Goal: Task Accomplishment & Management: Manage account settings

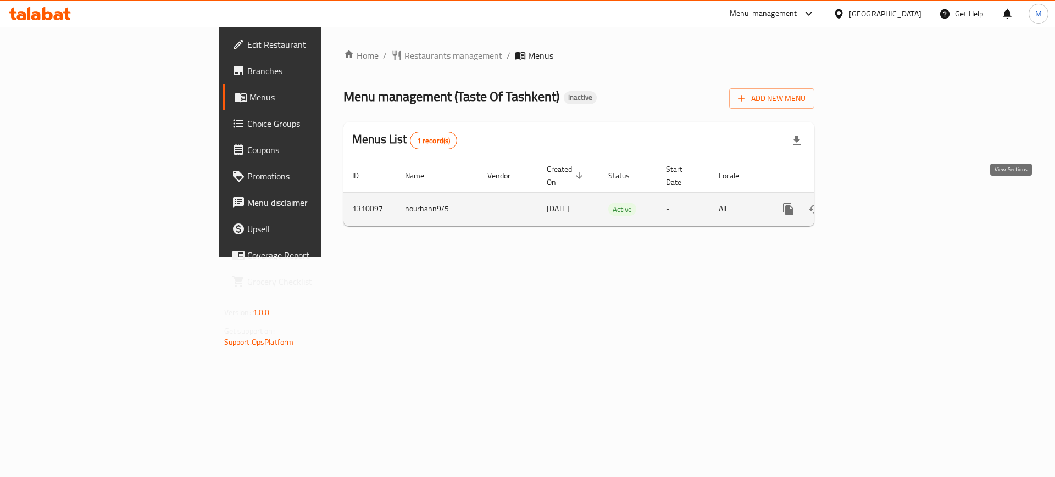
click at [874, 203] on icon "enhanced table" at bounding box center [867, 209] width 13 height 13
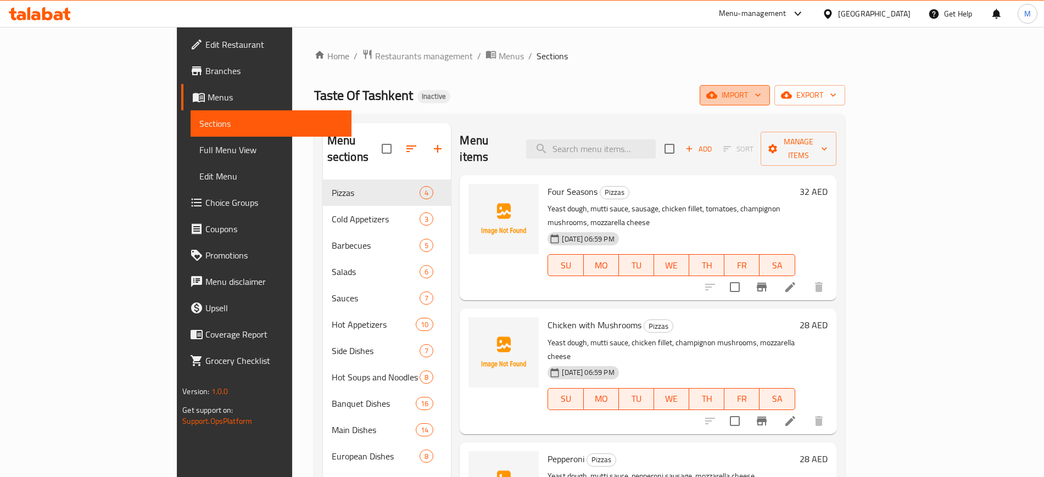
click at [718, 92] on icon "button" at bounding box center [712, 95] width 11 height 11
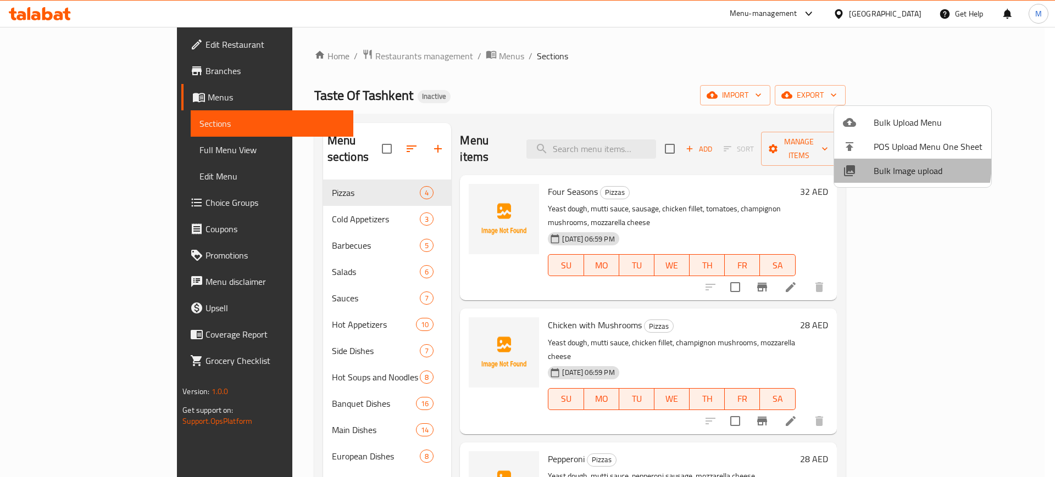
click at [876, 164] on span "Bulk Image upload" at bounding box center [928, 170] width 109 height 13
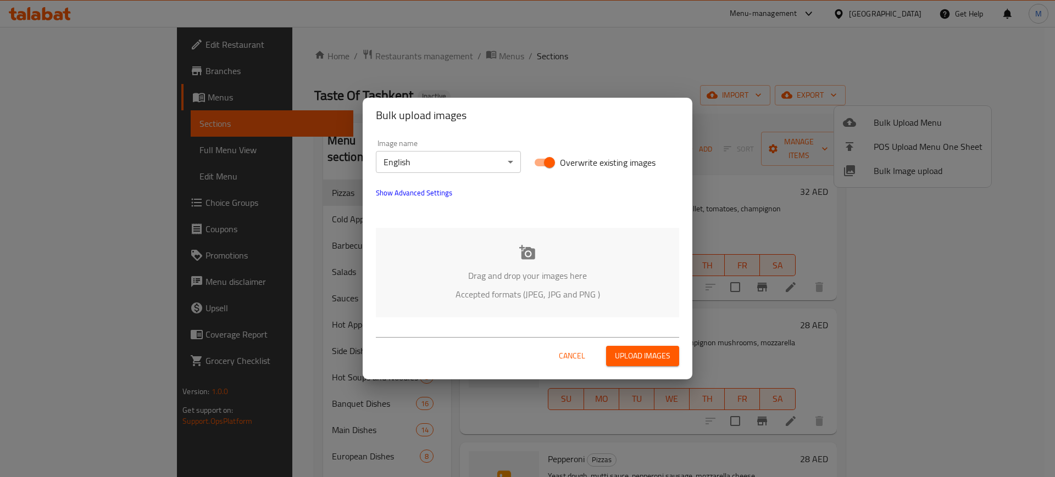
click at [471, 254] on div "Drag and drop your images here Accepted formats (JPEG, JPG and PNG )" at bounding box center [527, 273] width 303 height 90
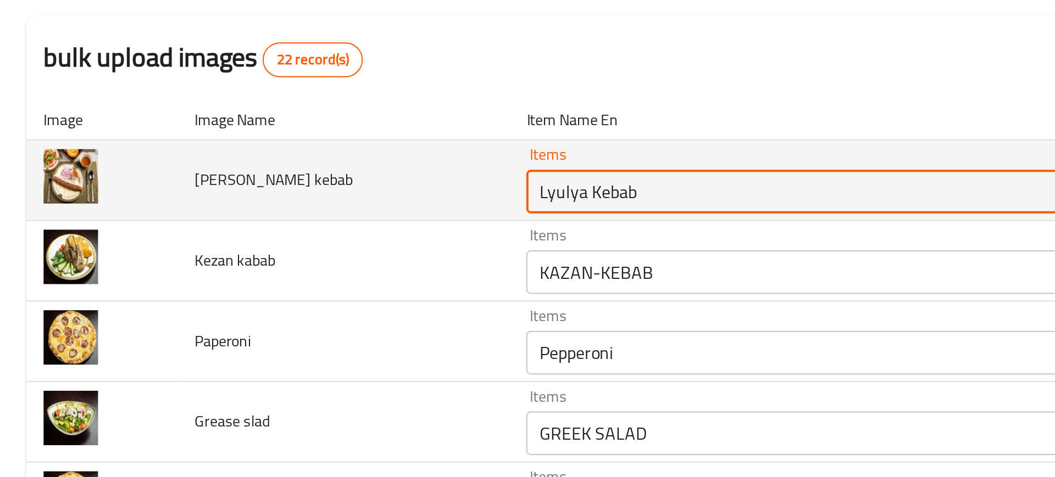
click at [269, 191] on kebab "Lyulya Kebab" at bounding box center [403, 193] width 269 height 15
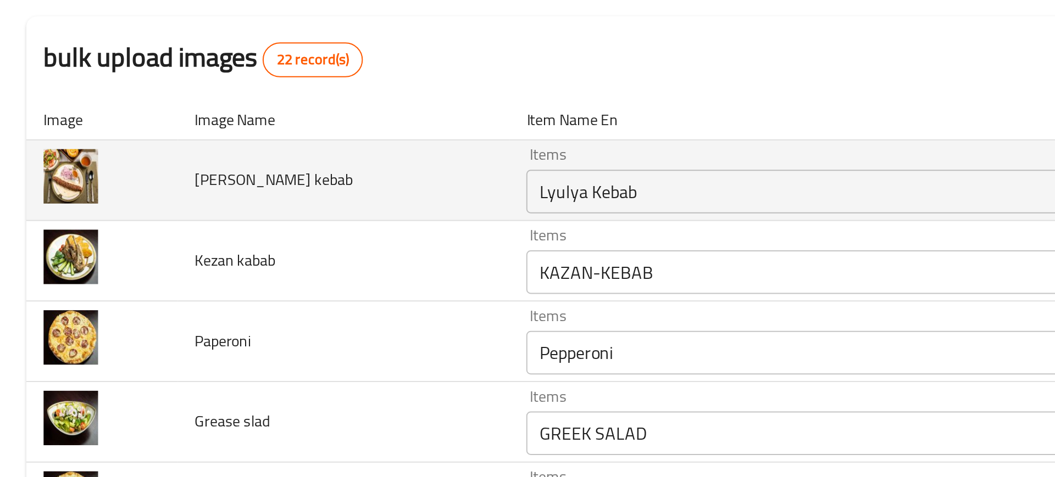
click at [190, 207] on td "Lula kebab" at bounding box center [174, 188] width 168 height 41
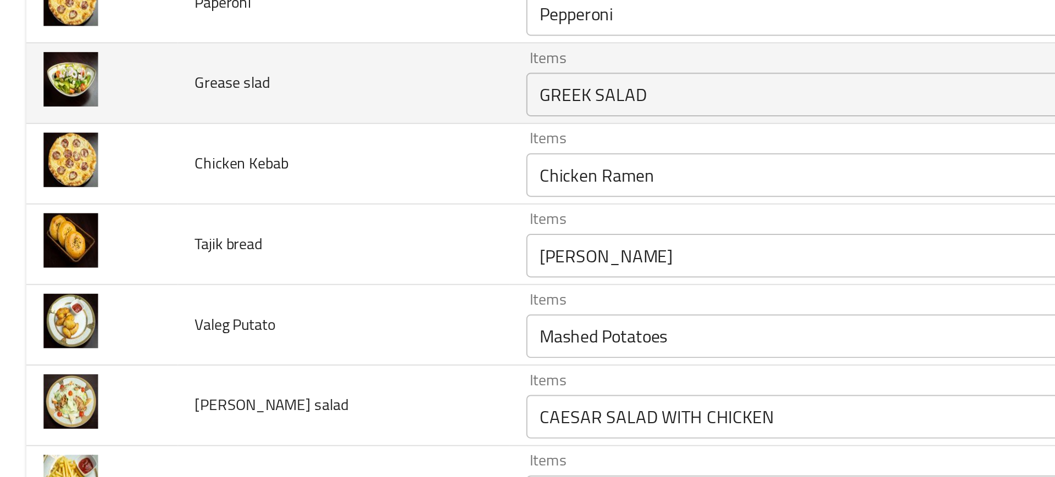
scroll to position [172, 0]
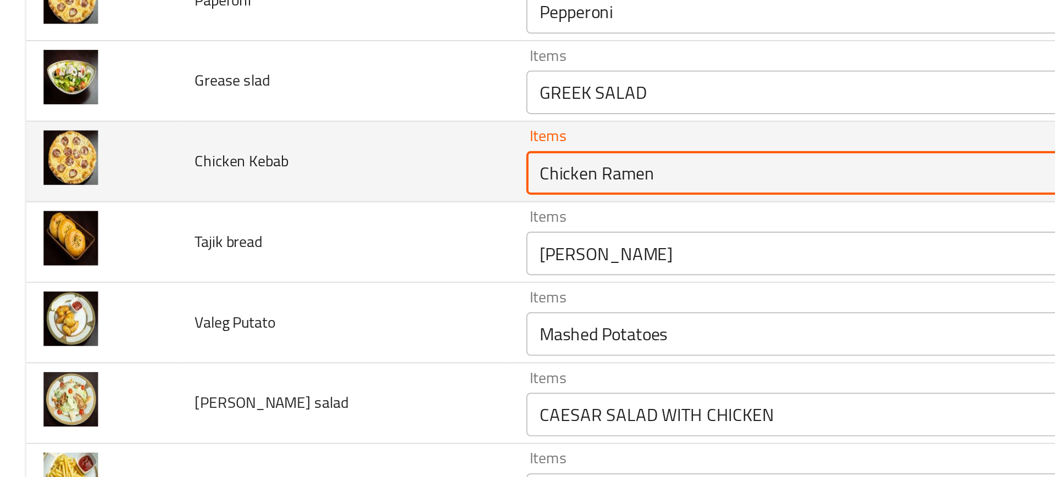
click at [269, 188] on Kebab "Chicken Ramen" at bounding box center [403, 184] width 269 height 15
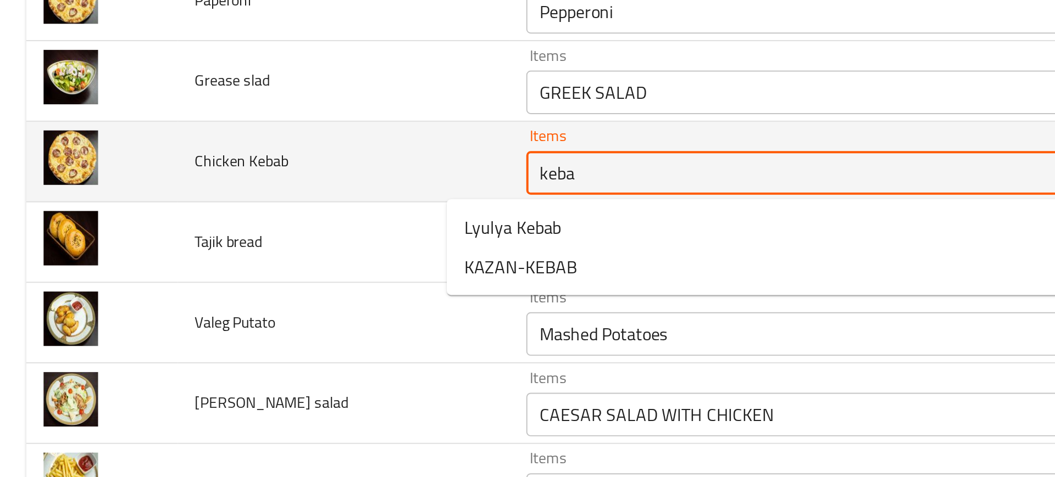
type Kebab "kebab"
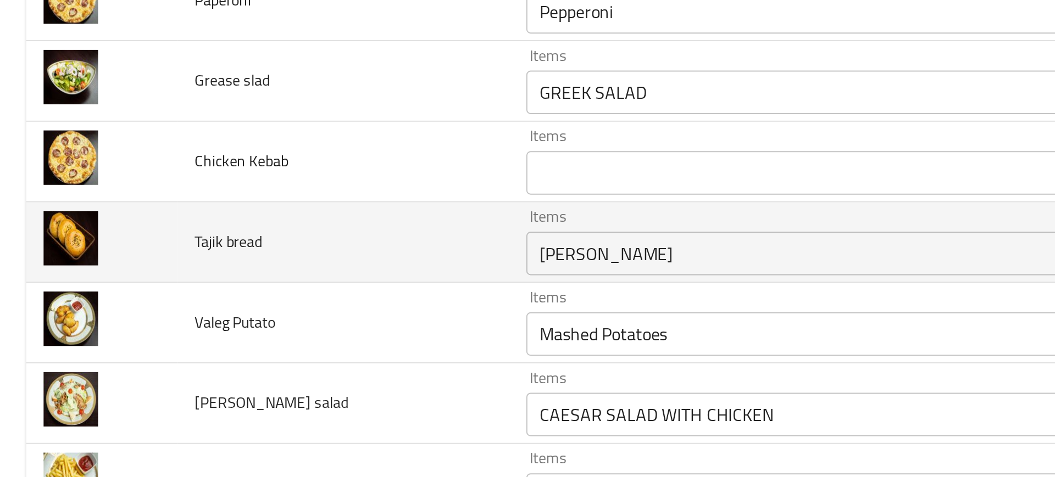
click at [149, 228] on td "Tajik bread" at bounding box center [174, 219] width 168 height 41
click at [269, 227] on bread "[PERSON_NAME]" at bounding box center [403, 225] width 269 height 15
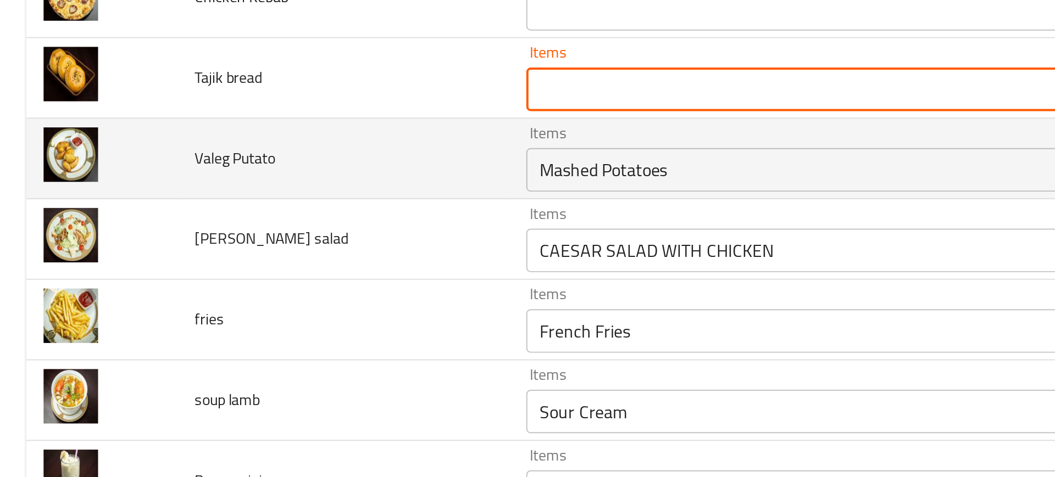
scroll to position [255, 0]
click at [265, 191] on div "Mashed Potatoes Items" at bounding box center [419, 183] width 308 height 22
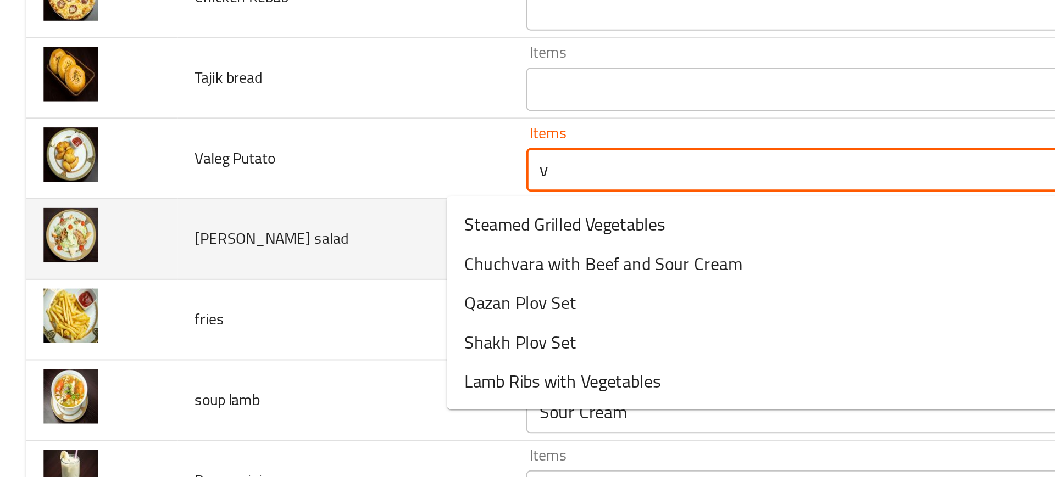
type Putato "ve"
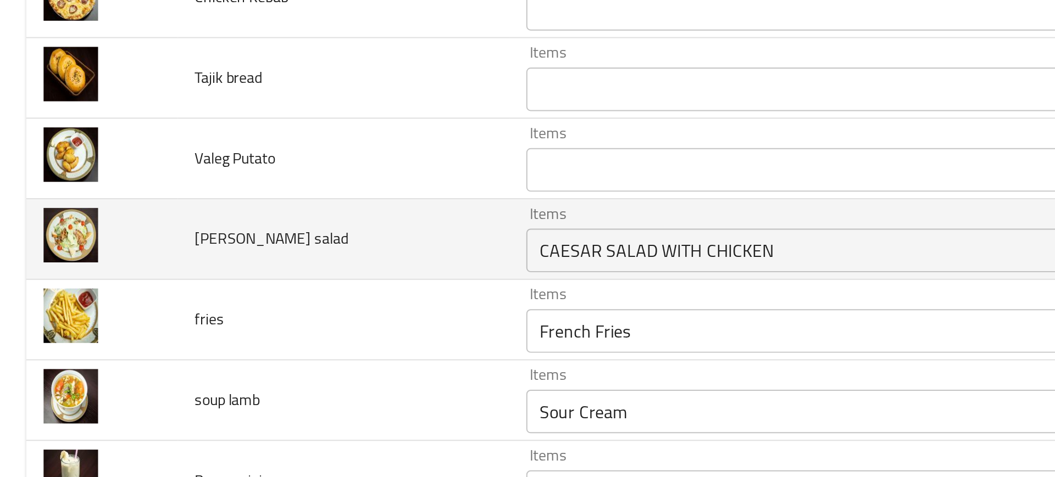
click at [179, 220] on td "ceasar salad" at bounding box center [174, 218] width 168 height 41
click at [269, 222] on salad "CAESAR SALAD WITH CHICKEN" at bounding box center [403, 223] width 269 height 15
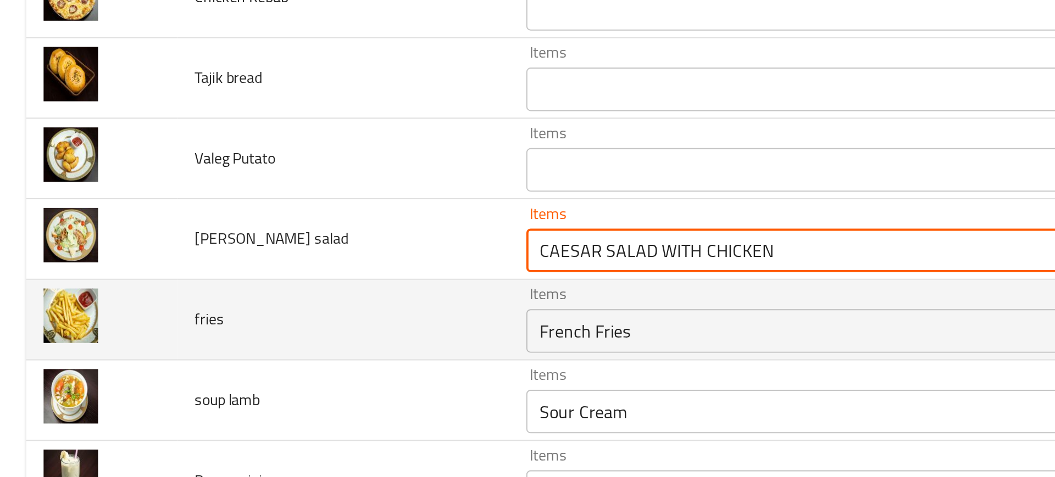
click at [184, 254] on td "fries" at bounding box center [174, 258] width 168 height 41
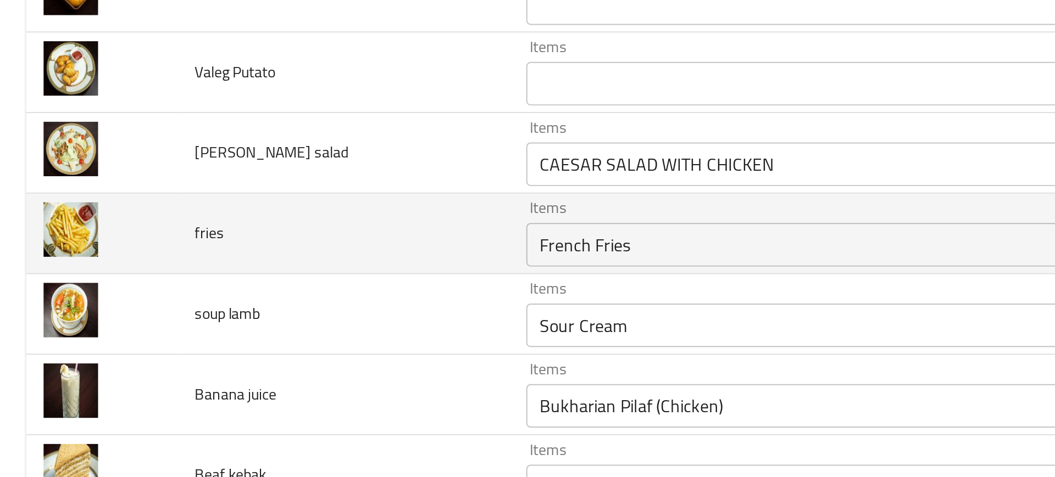
scroll to position [305, 0]
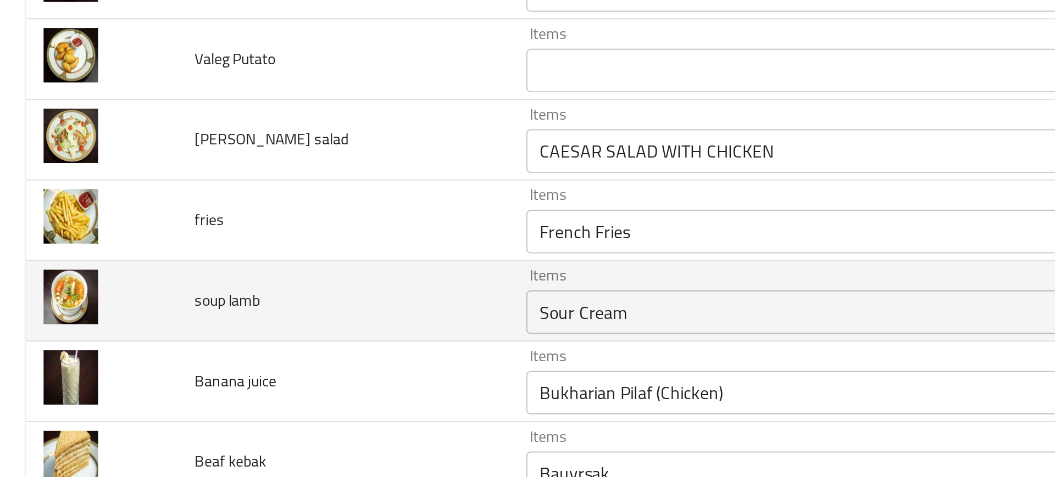
click at [205, 260] on td "soup lamb" at bounding box center [174, 249] width 168 height 41
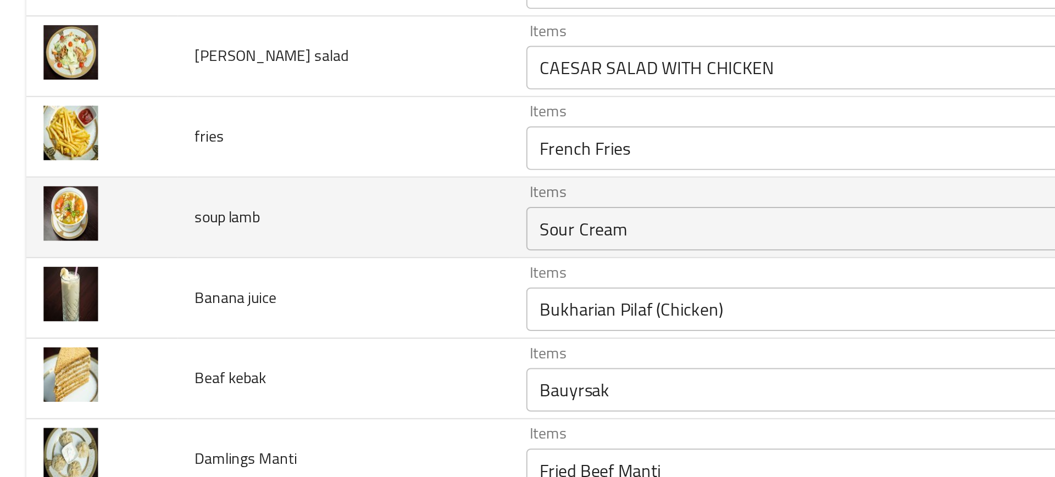
scroll to position [349, 0]
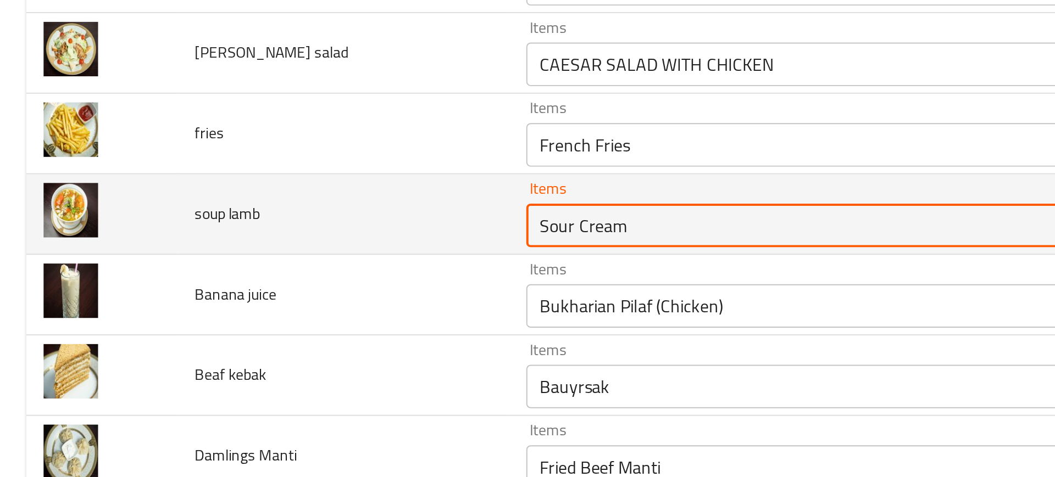
click at [269, 213] on lamb "Sour Cream" at bounding box center [403, 210] width 269 height 15
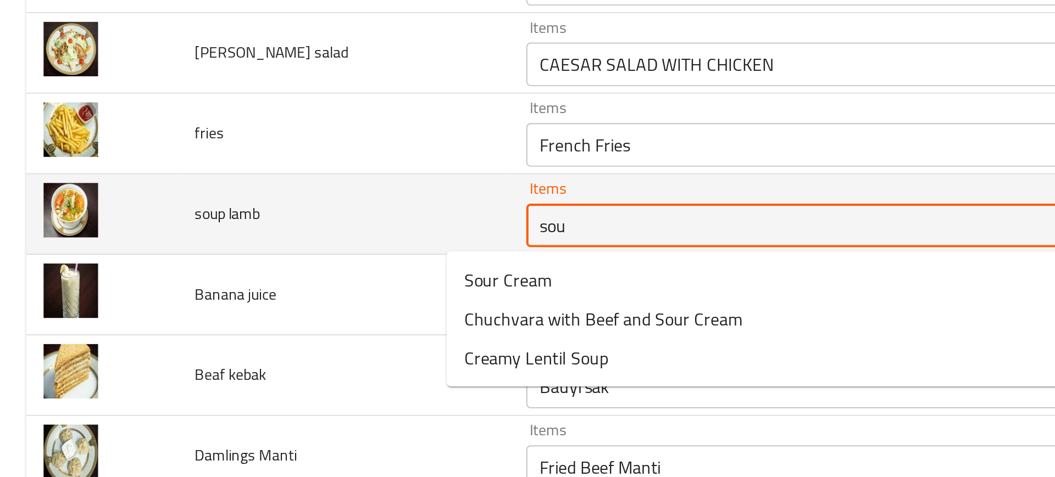
type lamb "soup"
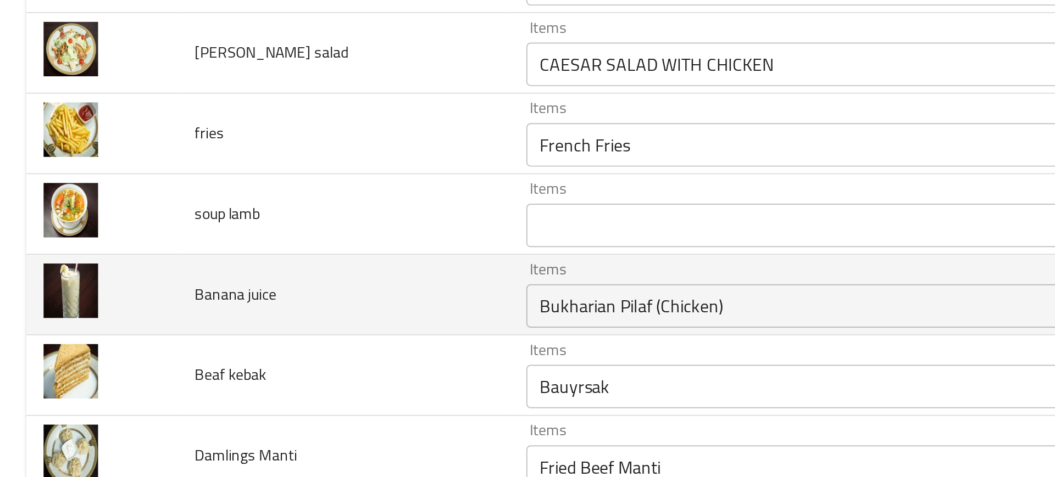
click at [215, 244] on td "Banana juice" at bounding box center [174, 246] width 168 height 41
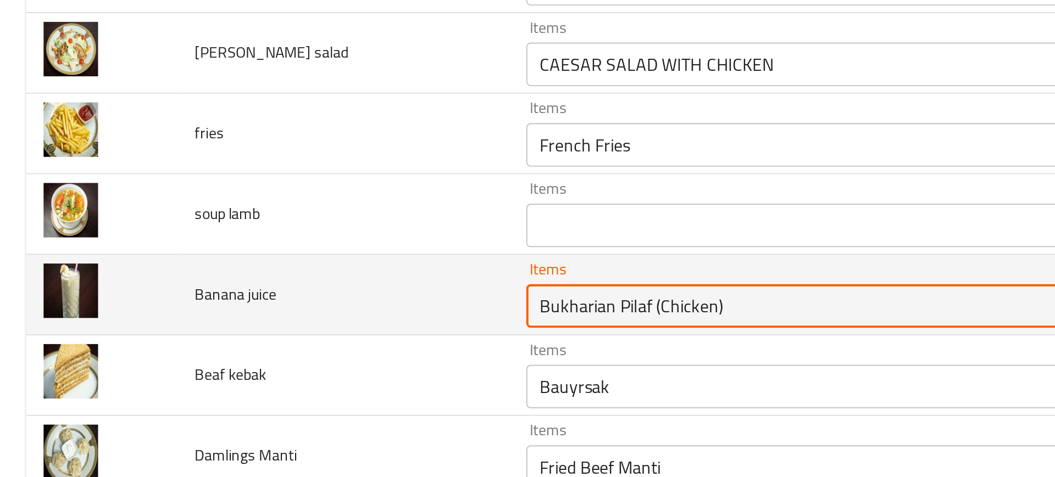
click at [269, 253] on juice "Bukharian Pilaf (Chicken)" at bounding box center [403, 251] width 269 height 15
type juice "bana"
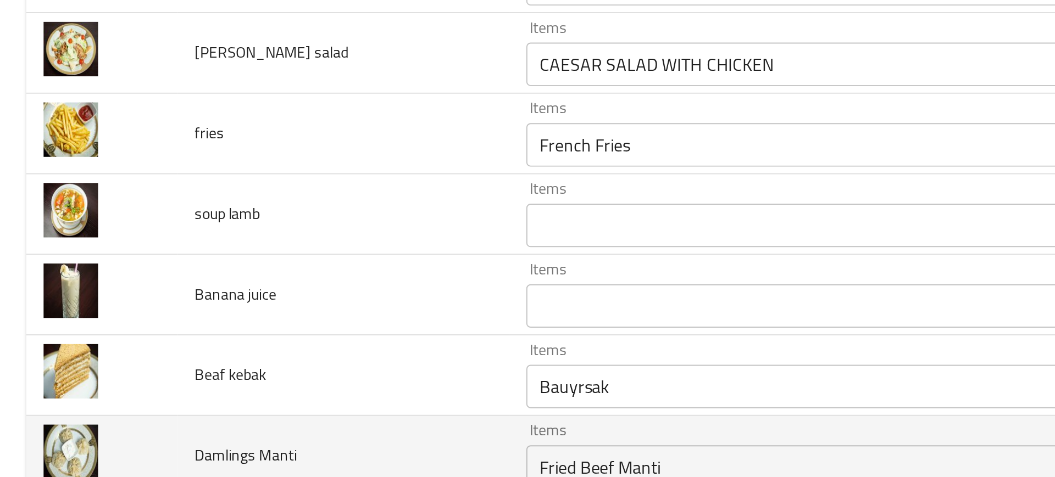
click at [141, 320] on span "Damlings Manti" at bounding box center [124, 327] width 52 height 14
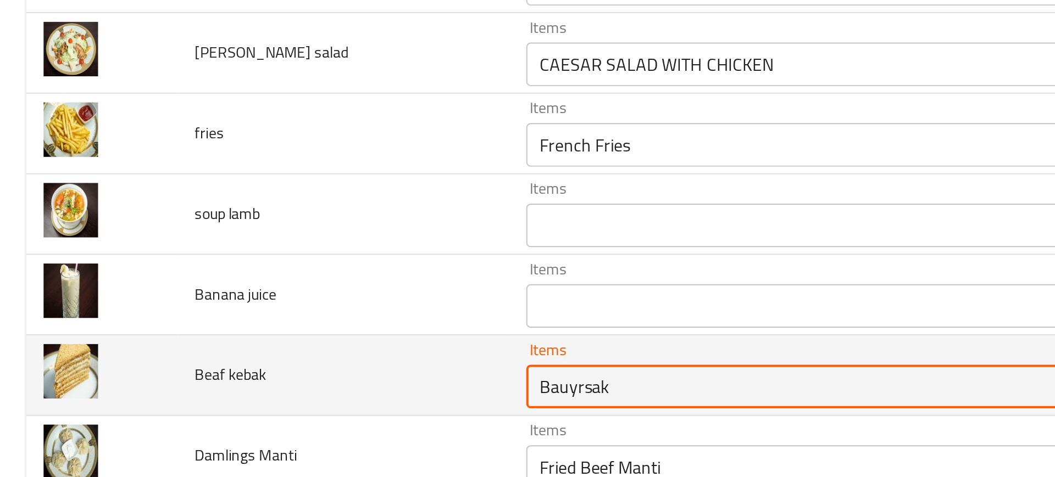
click at [269, 297] on kebak "Bauyrsak" at bounding box center [403, 292] width 269 height 15
type kebak "keba"
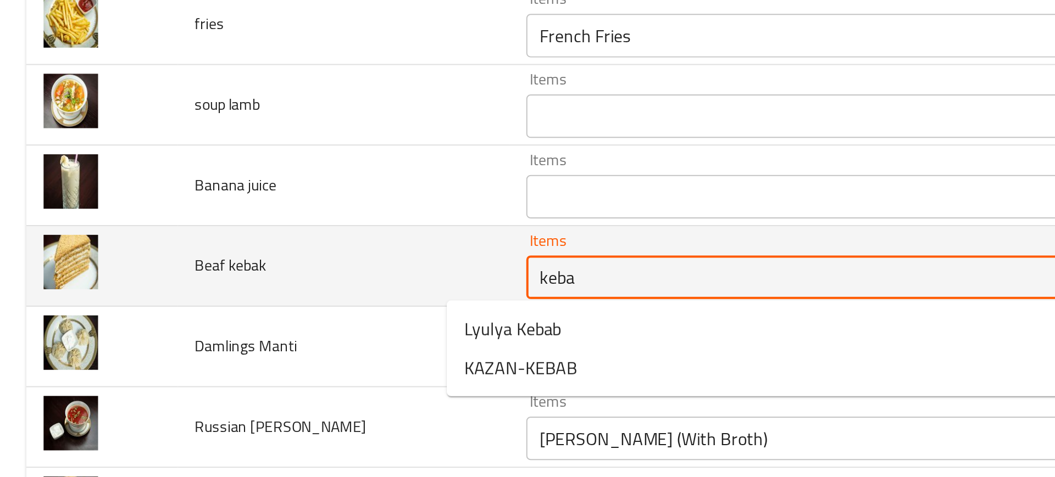
scroll to position [406, 0]
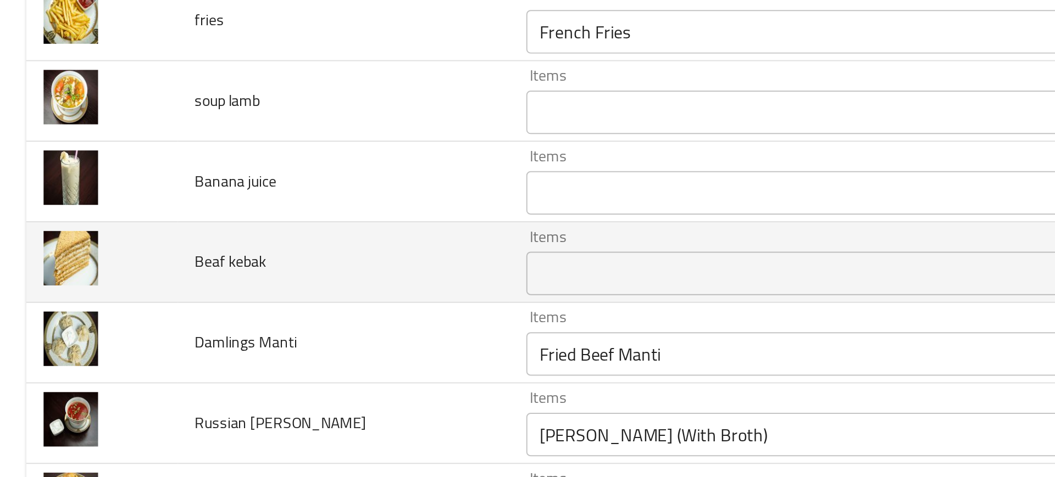
click at [161, 288] on td "Damlings Manti" at bounding box center [174, 270] width 168 height 41
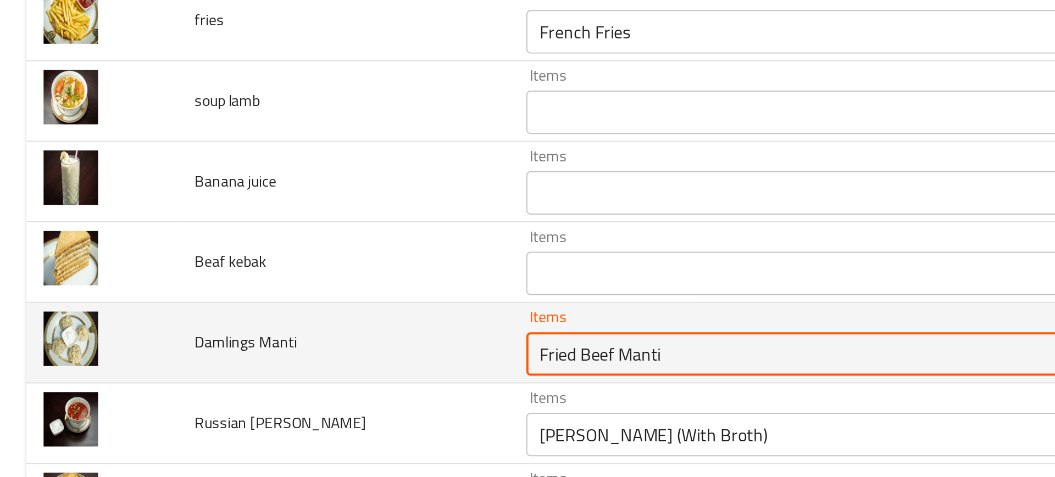
click at [269, 279] on Manti "Fried Beef Manti" at bounding box center [403, 275] width 269 height 15
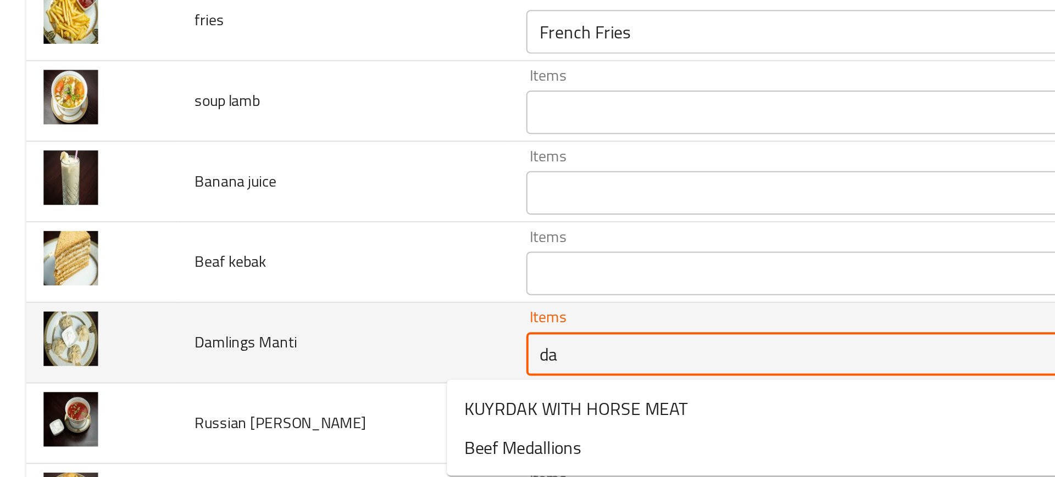
type Manti "d"
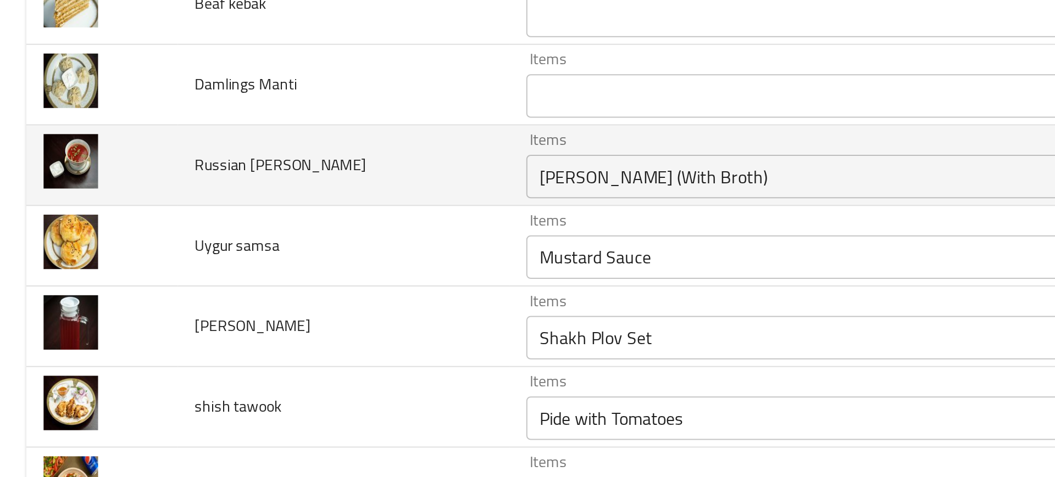
scroll to position [536, 0]
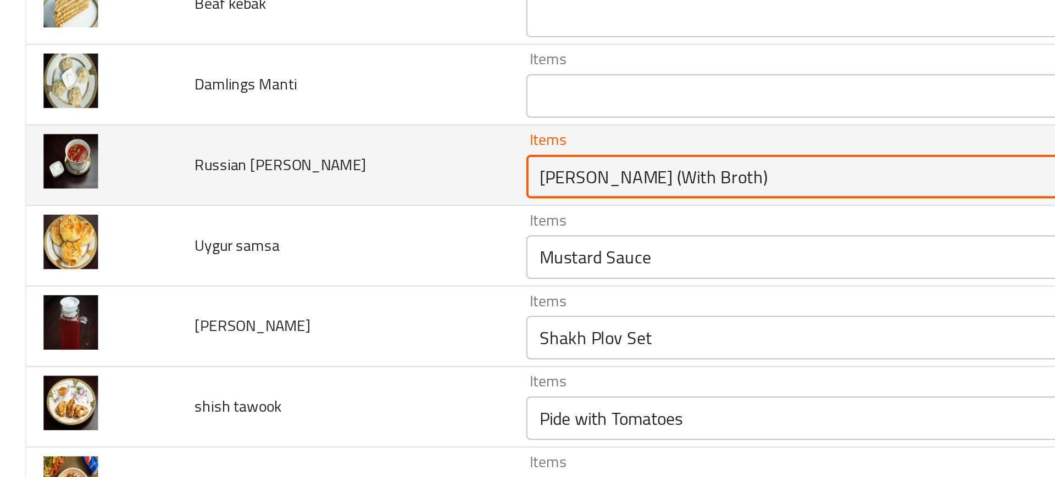
click at [281, 186] on Borsh "[PERSON_NAME] (With Broth)" at bounding box center [403, 186] width 269 height 15
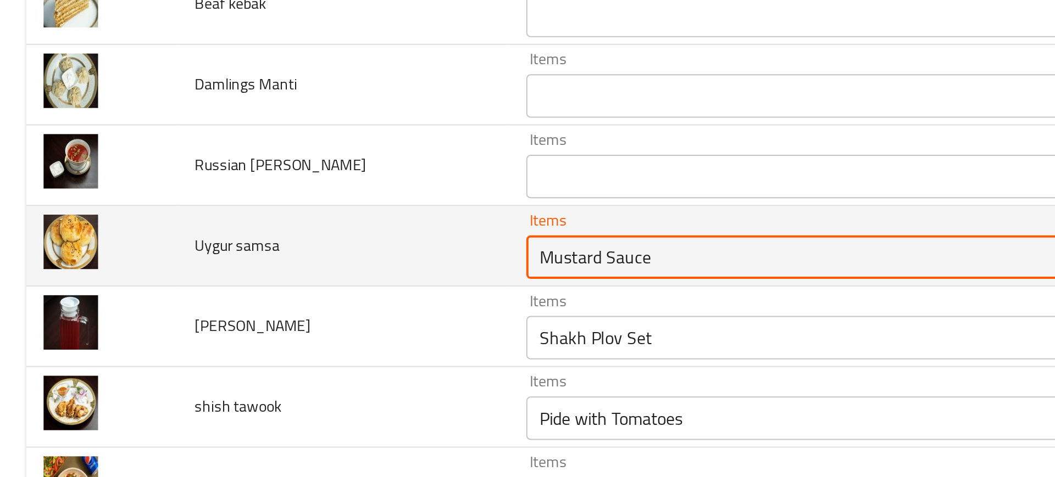
click at [269, 230] on samsa "Mustard Sauce" at bounding box center [403, 226] width 269 height 15
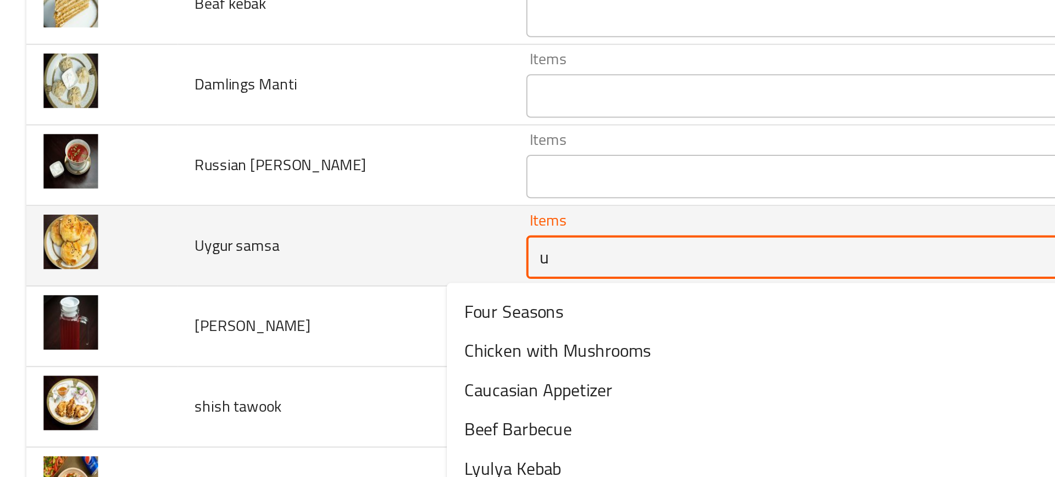
type samsa "uy"
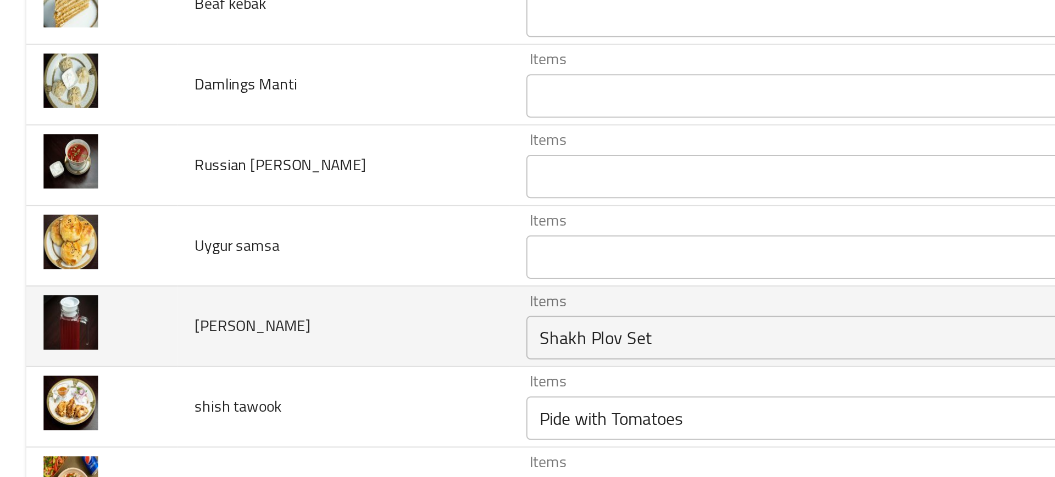
click at [188, 263] on td "Uzbek Plov" at bounding box center [174, 262] width 168 height 41
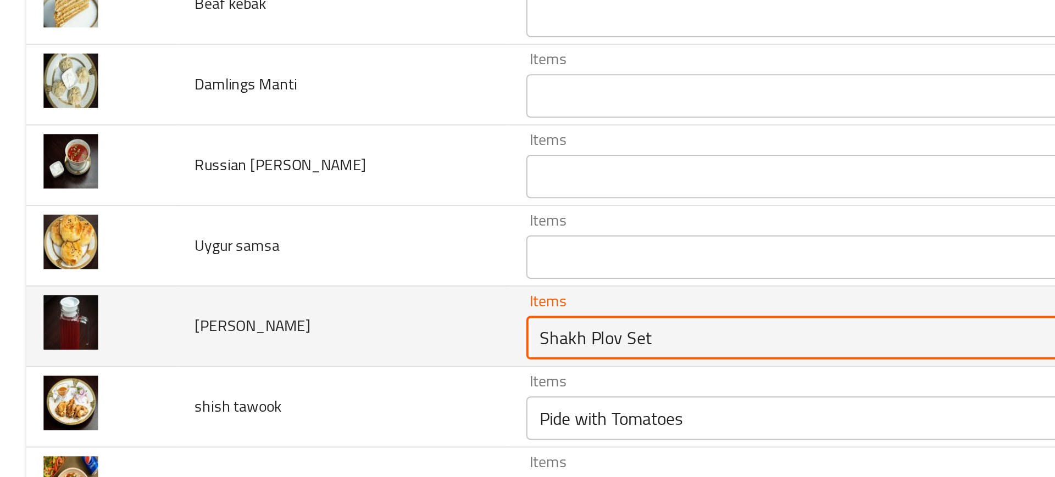
click at [269, 273] on Plov "Shakh Plov Set" at bounding box center [403, 267] width 269 height 15
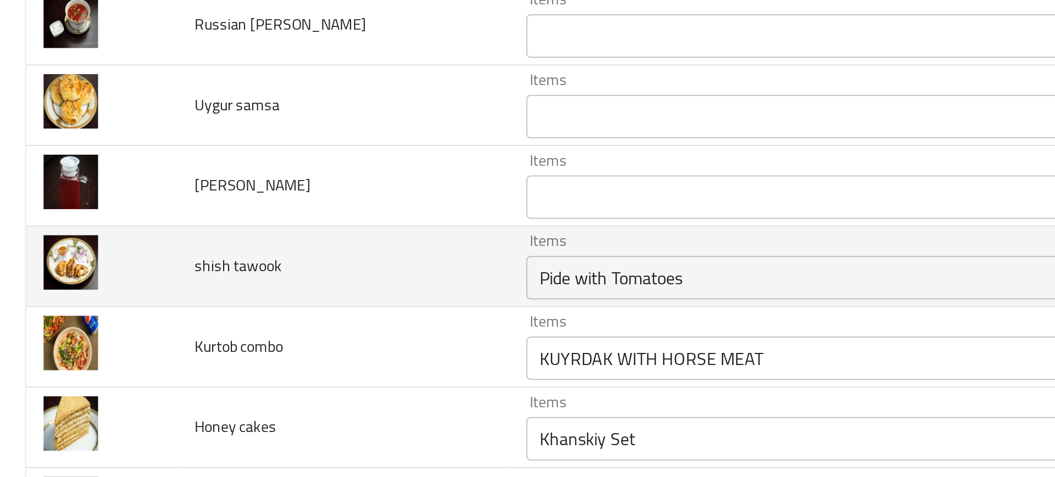
click at [257, 248] on td "Items Pide with Tomatoes Items" at bounding box center [422, 232] width 330 height 41
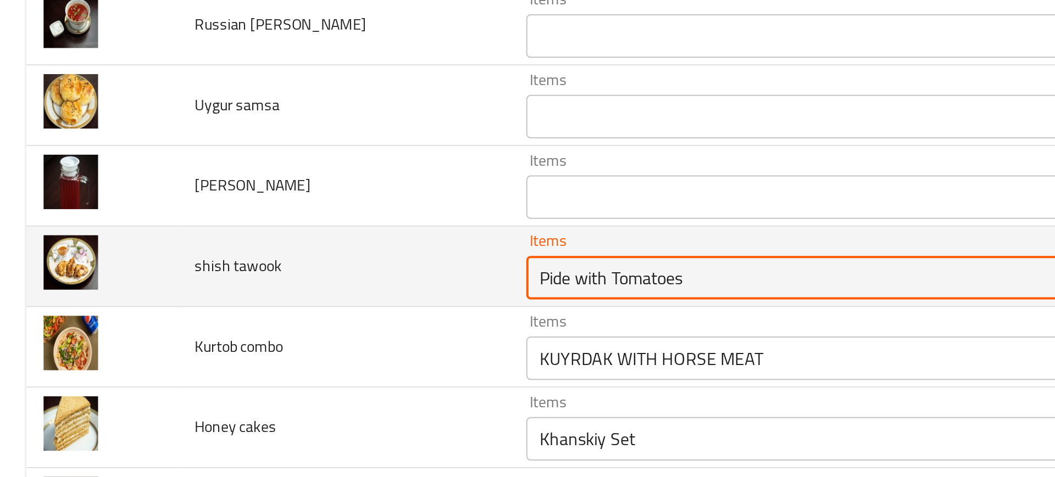
click at [269, 241] on tawook "Pide with Tomatoes" at bounding box center [403, 237] width 269 height 15
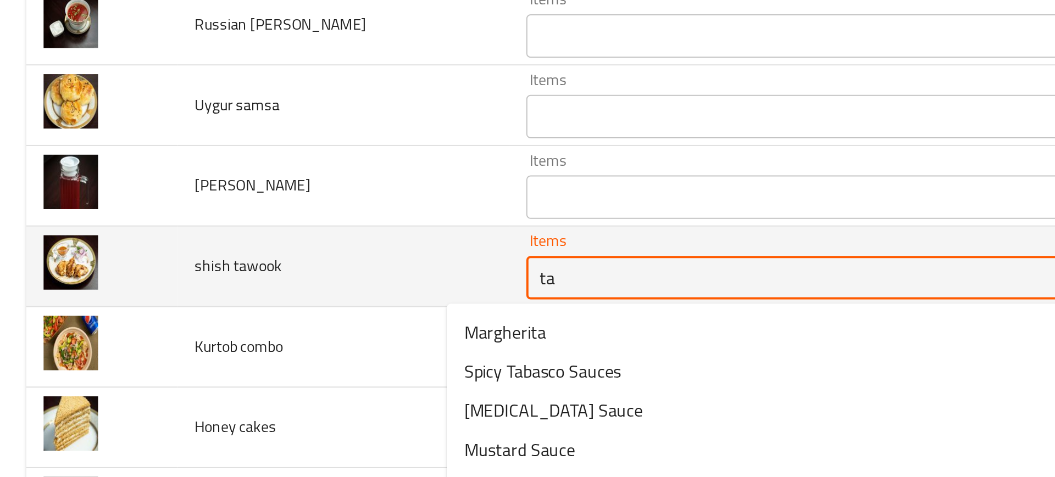
type tawook "taw"
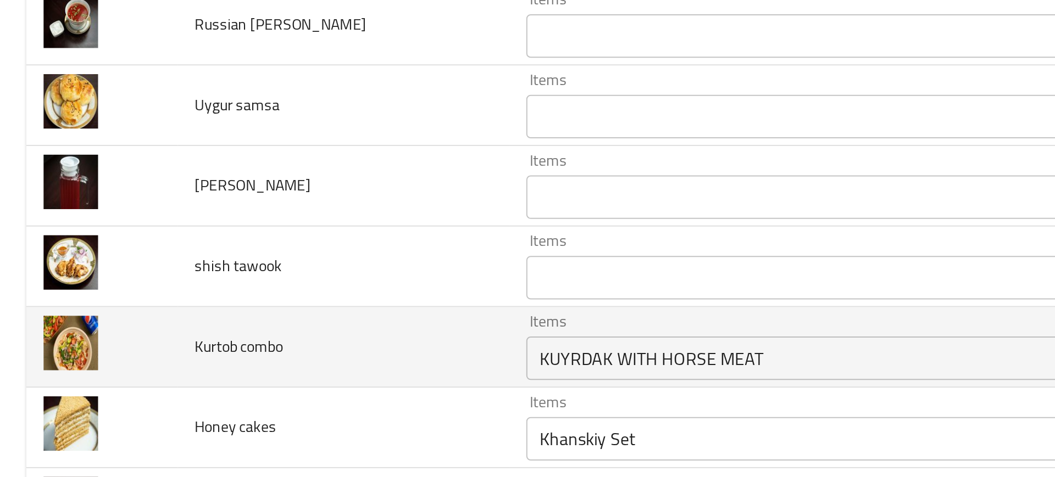
click at [146, 285] on td "Kurtob combo" at bounding box center [174, 272] width 168 height 41
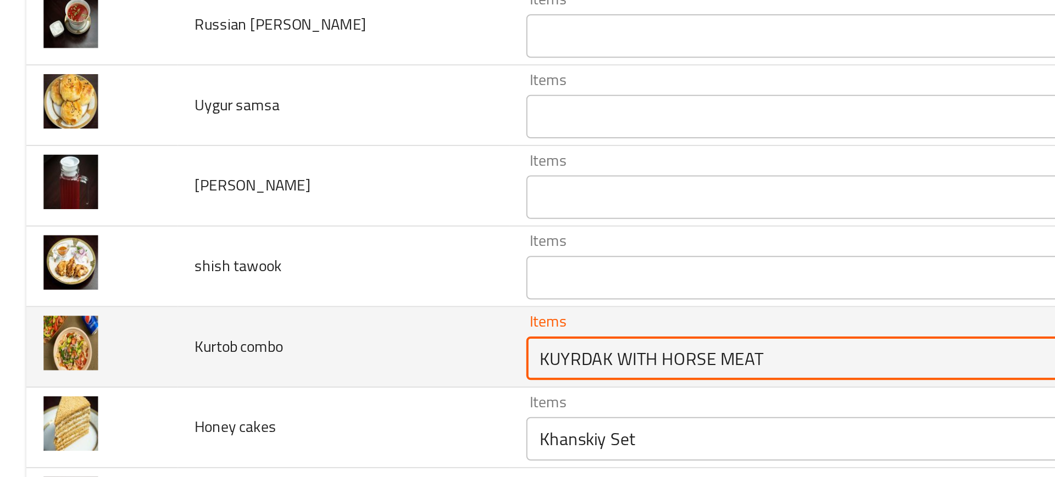
click at [273, 273] on combo "KUYRDAK WITH HORSE MEAT" at bounding box center [403, 277] width 269 height 15
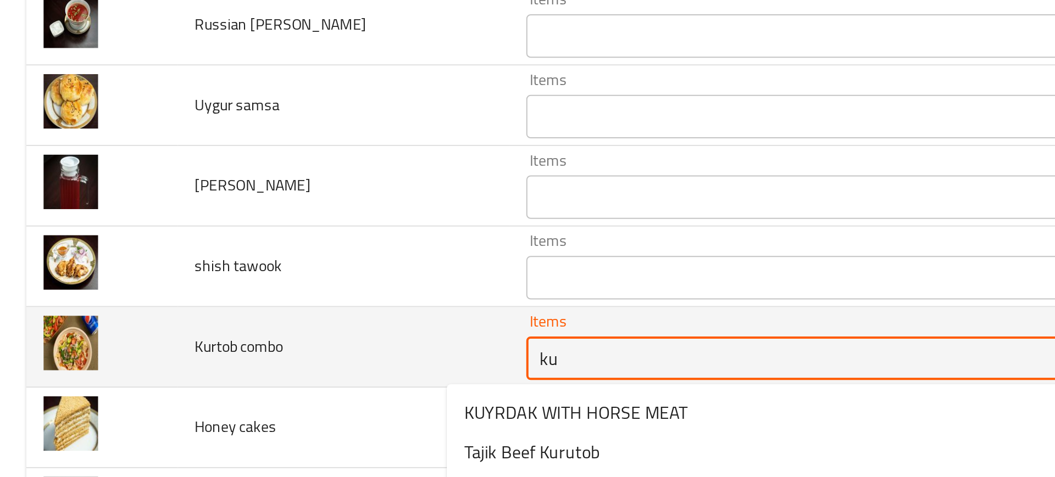
type combo "kur"
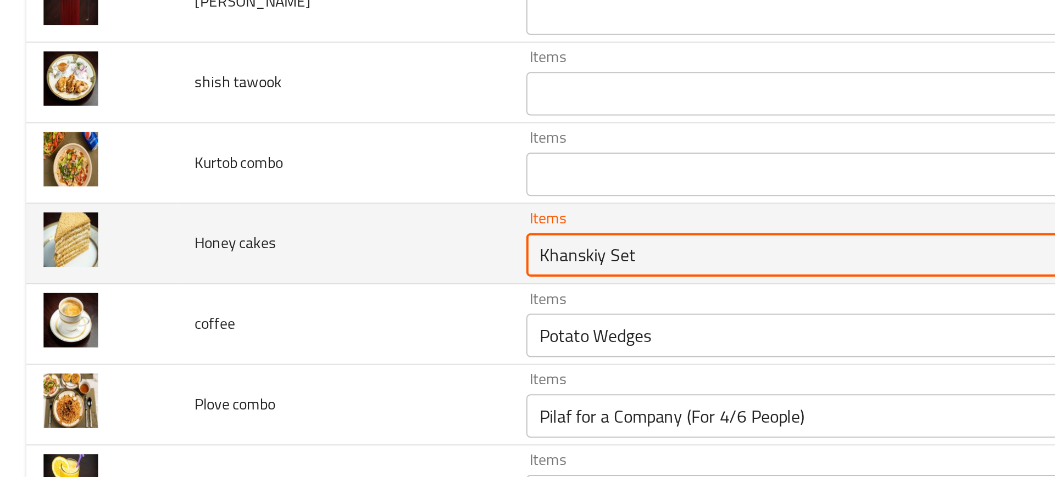
click at [269, 320] on cakes "Khanskiy Set" at bounding box center [403, 318] width 269 height 15
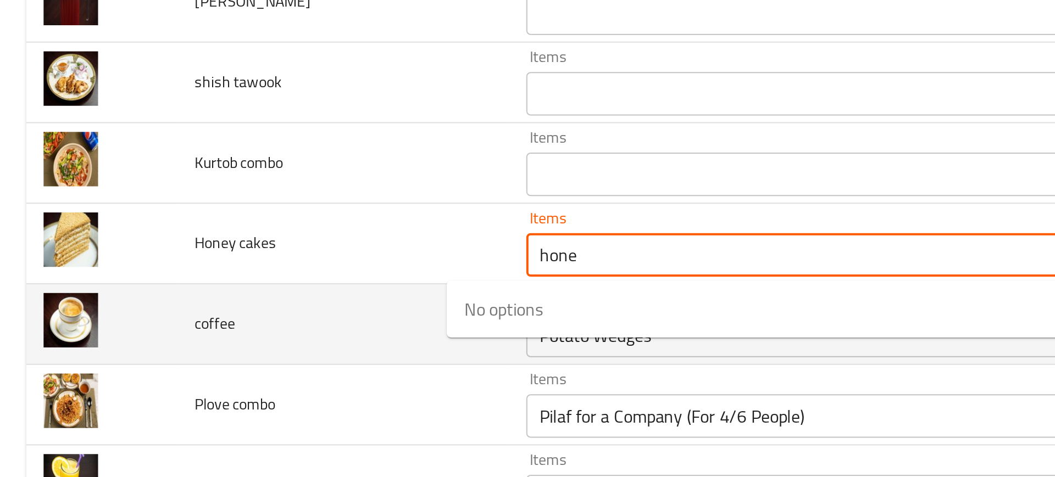
type cakes "hone"
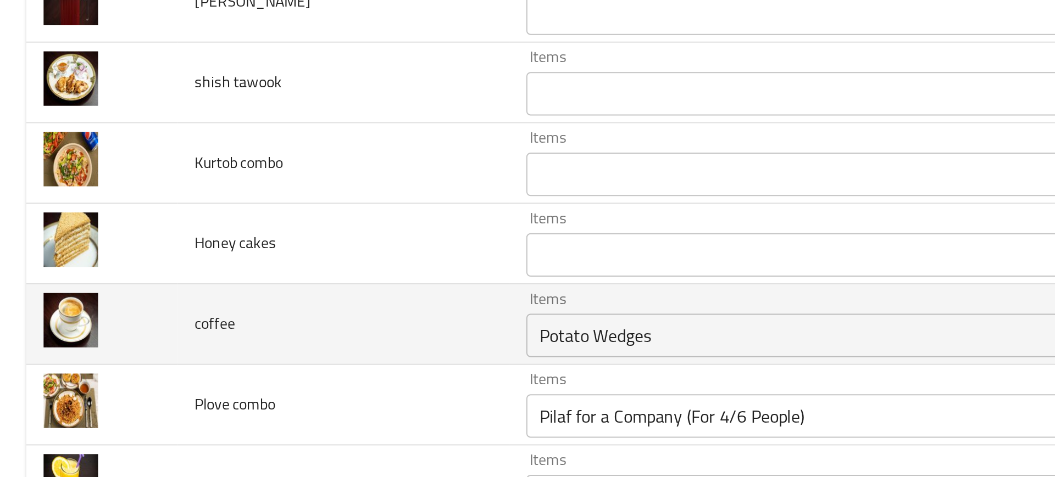
click at [193, 349] on td "coffee" at bounding box center [174, 353] width 168 height 41
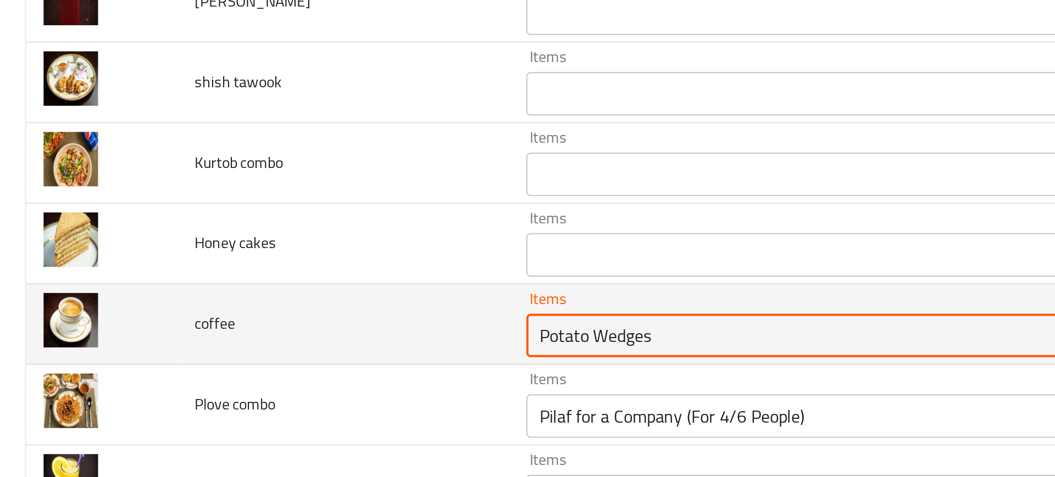
click at [269, 357] on input "Potato Wedges" at bounding box center [403, 359] width 269 height 15
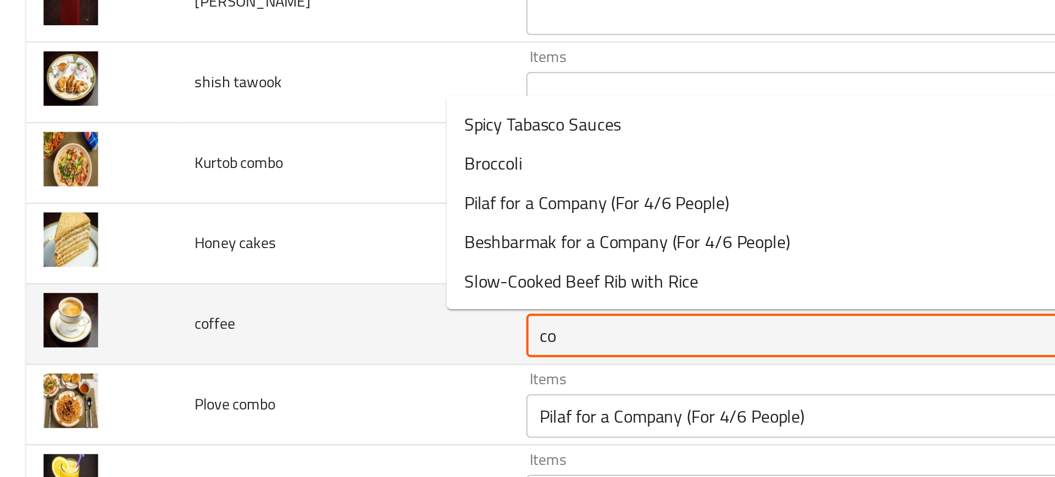
type input "cof"
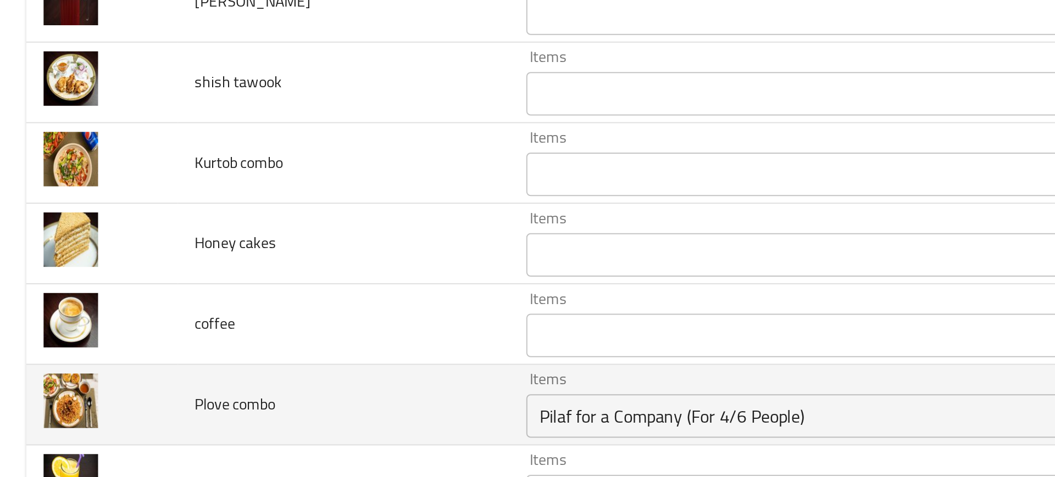
click at [176, 404] on td "Plove combo" at bounding box center [174, 394] width 168 height 41
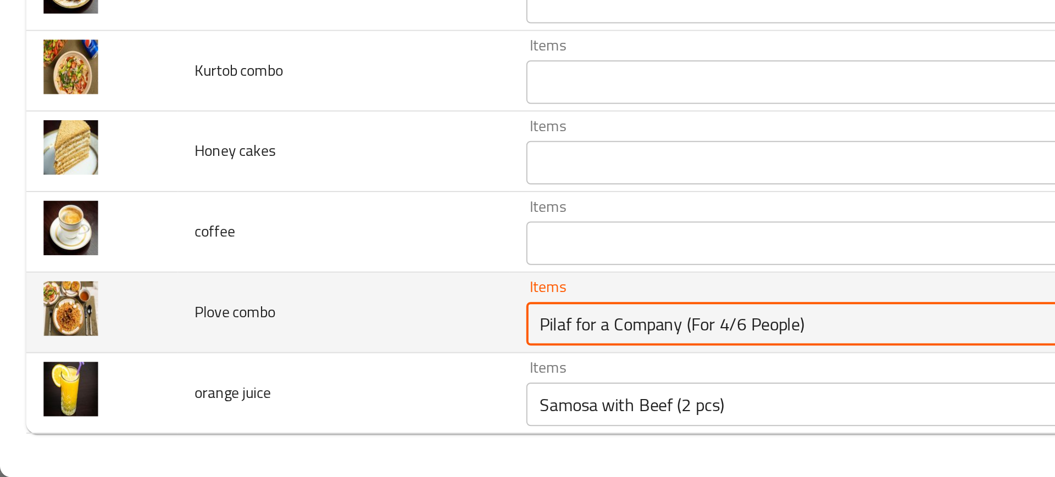
click at [269, 400] on combo "Pilaf for a Company (For 4/6 People)" at bounding box center [403, 399] width 269 height 15
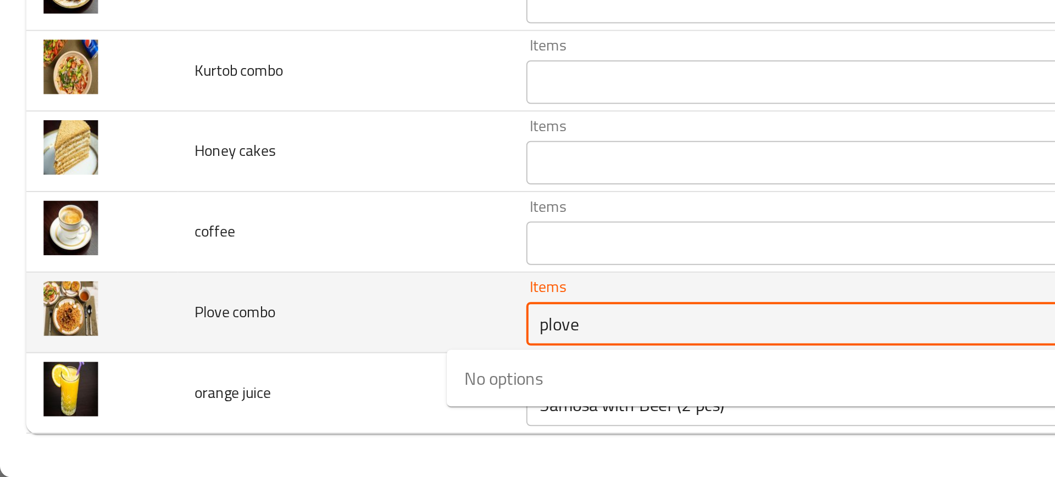
type combo "plov"
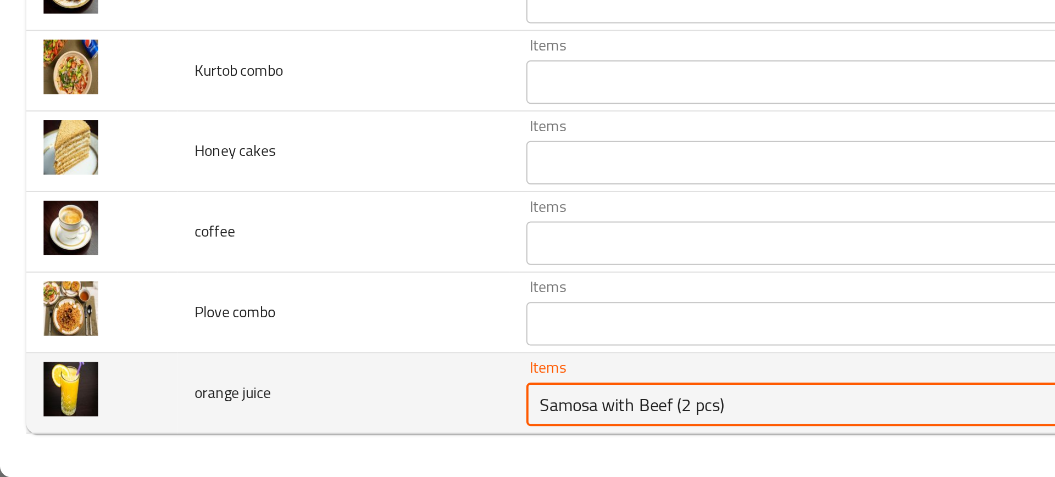
click at [269, 438] on juice "Samosa with Beef (2 pcs)" at bounding box center [403, 440] width 269 height 15
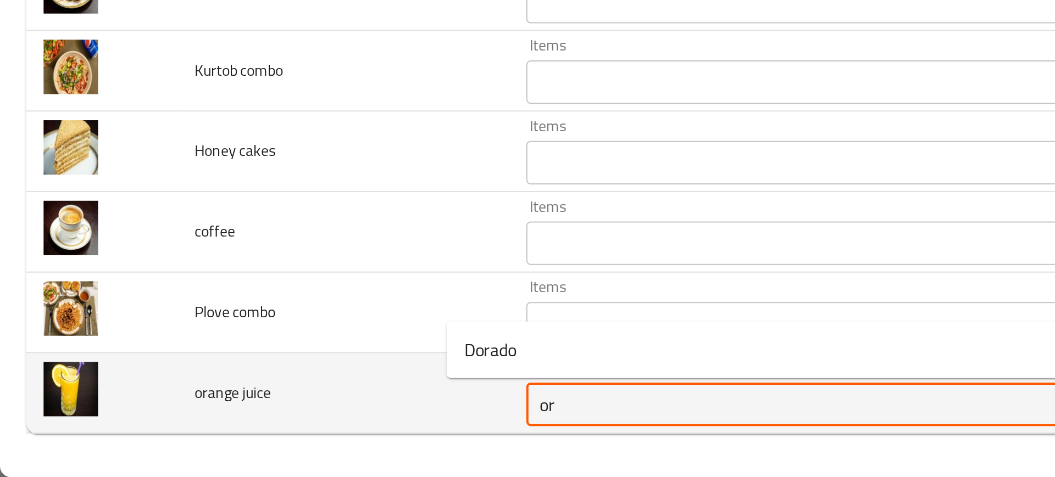
type juice "o"
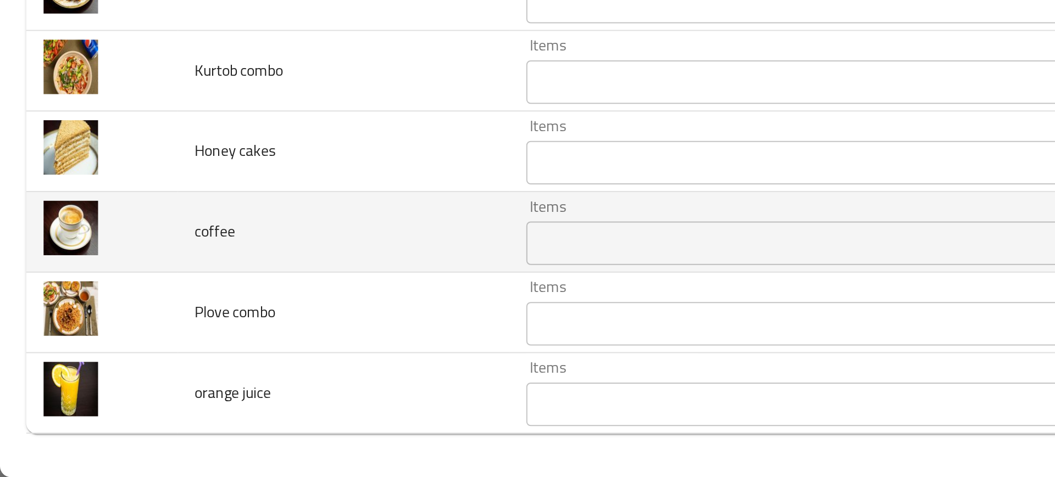
click at [79, 336] on td "enhanced table" at bounding box center [51, 353] width 76 height 41
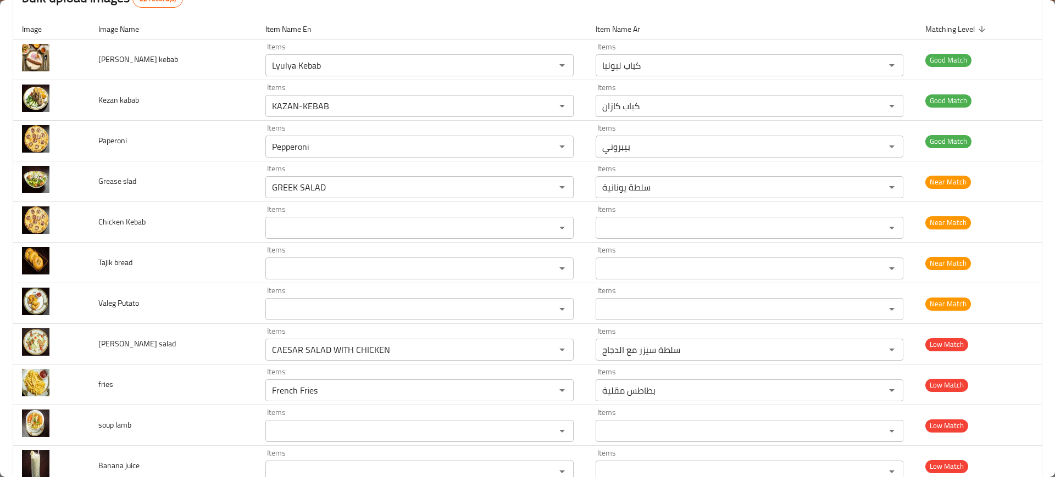
scroll to position [128, 0]
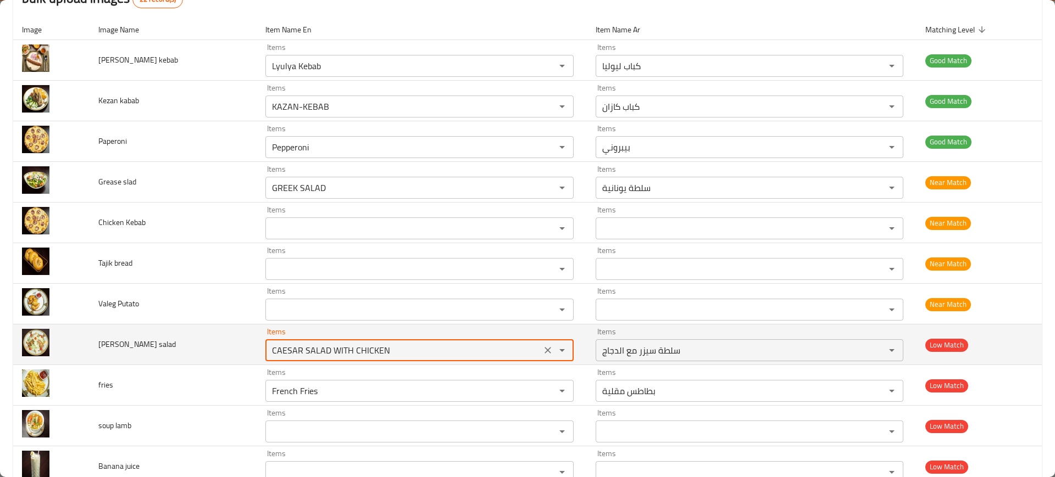
click at [293, 348] on salad "CAESAR SALAD WITH CHICKEN" at bounding box center [403, 350] width 269 height 15
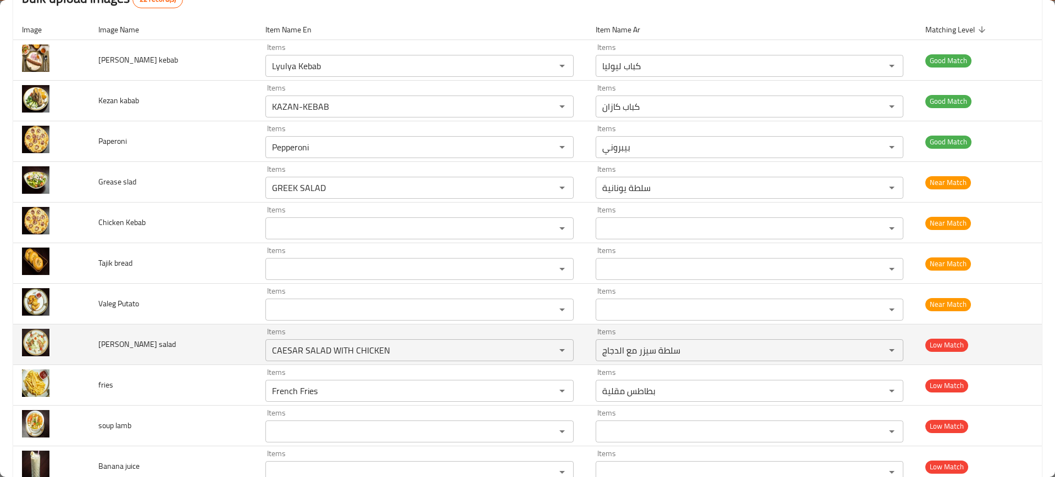
drag, startPoint x: 19, startPoint y: 341, endPoint x: 21, endPoint y: 347, distance: 5.9
drag, startPoint x: 21, startPoint y: 347, endPoint x: 29, endPoint y: 350, distance: 8.4
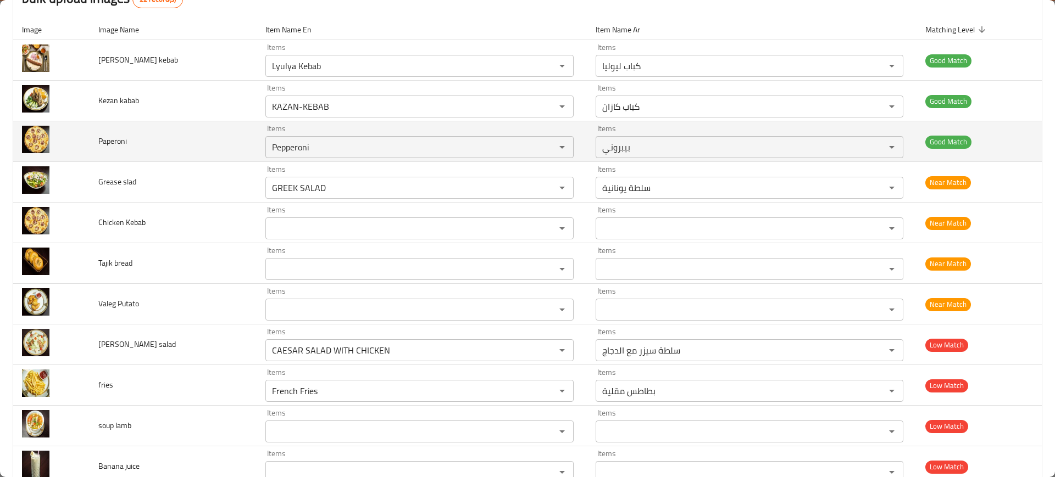
click at [118, 143] on span "Paperoni" at bounding box center [112, 141] width 29 height 14
copy span "Paperoni"
click at [118, 143] on span "Paperoni" at bounding box center [112, 141] width 29 height 14
click at [269, 142] on input "Pepperoni" at bounding box center [403, 147] width 269 height 15
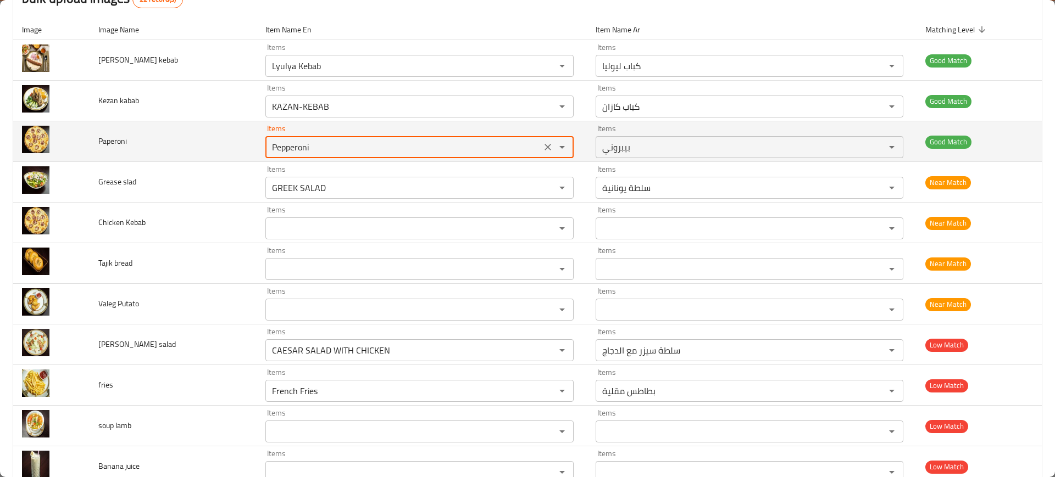
click at [269, 142] on input "Pepperoni" at bounding box center [403, 147] width 269 height 15
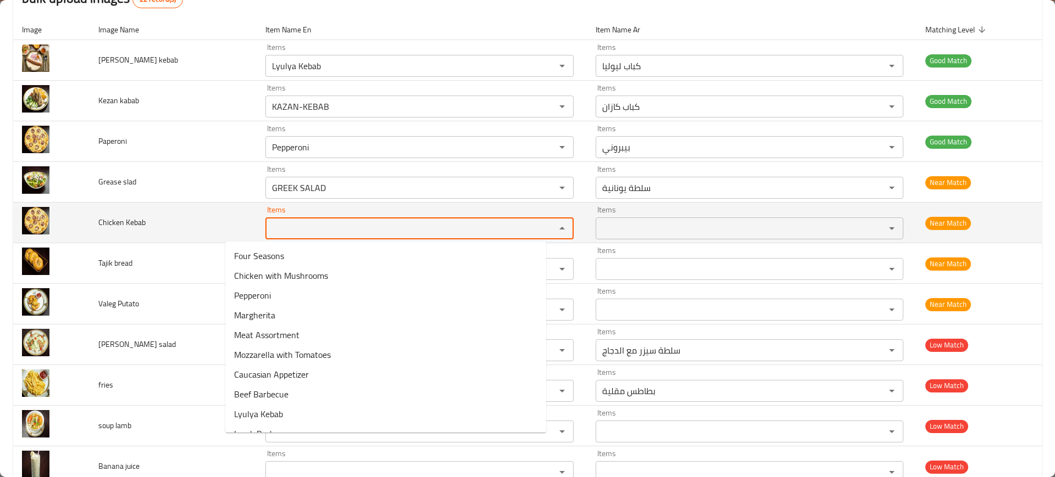
click at [269, 229] on Kebab "Items" at bounding box center [403, 228] width 269 height 15
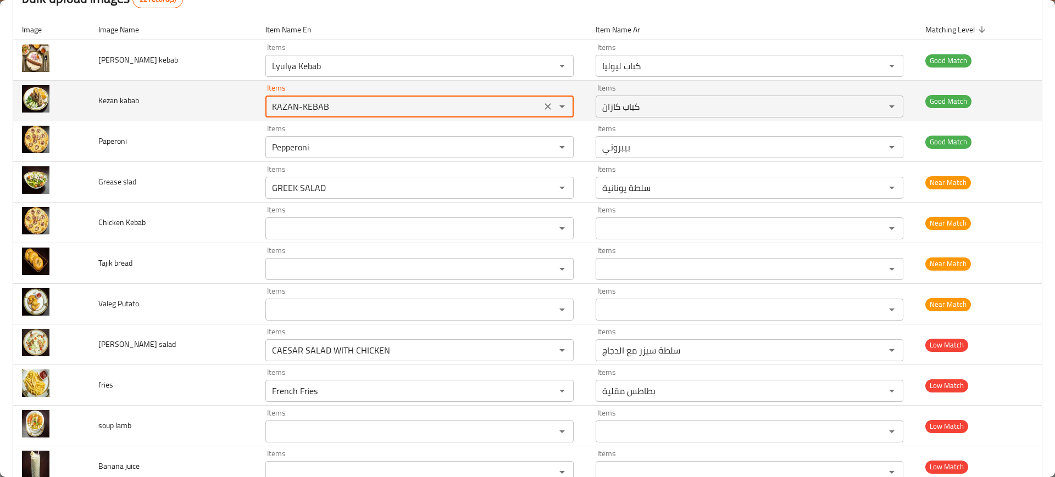
click at [269, 110] on kabab "KAZAN-KEBAB" at bounding box center [403, 106] width 269 height 15
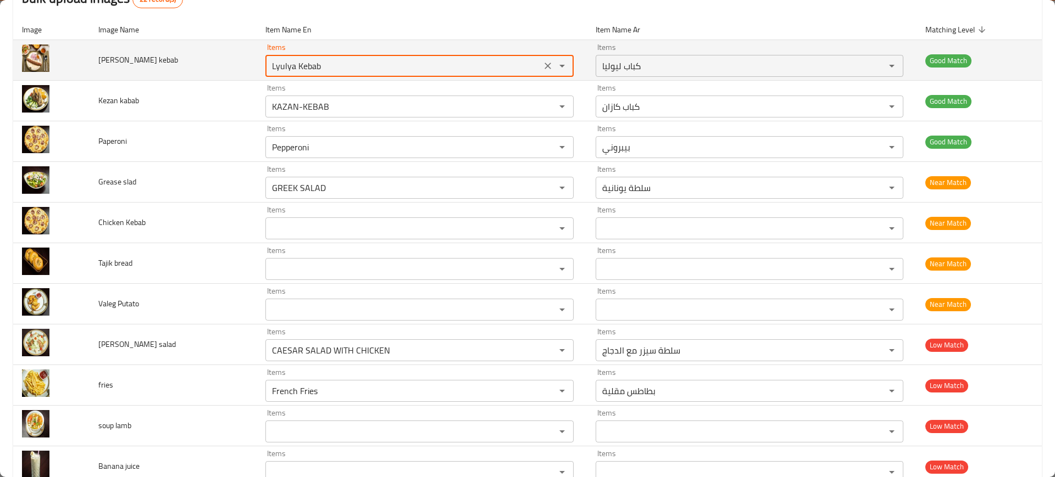
click at [269, 62] on kebab "Lyulya Kebab" at bounding box center [403, 65] width 269 height 15
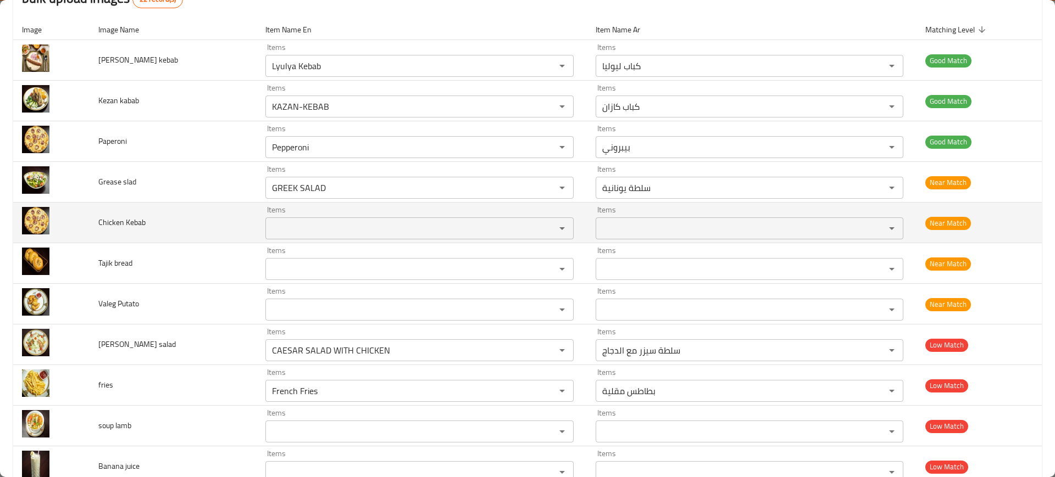
click at [116, 230] on td "Chicken Kebab" at bounding box center [174, 223] width 168 height 41
click at [151, 211] on td "Chicken Kebab" at bounding box center [174, 223] width 168 height 41
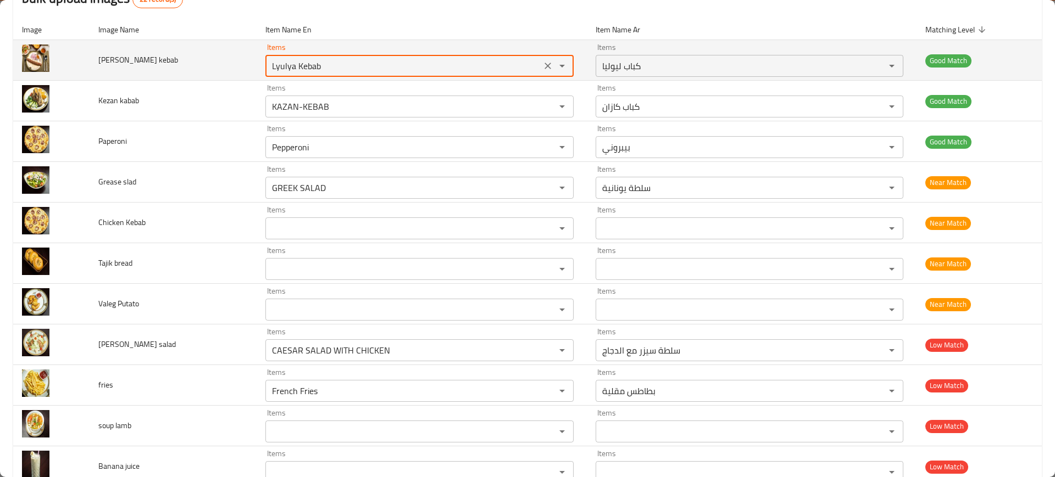
click at [274, 63] on kebab "Lyulya Kebab" at bounding box center [403, 65] width 269 height 15
click at [121, 60] on span "Lula kebab" at bounding box center [138, 60] width 80 height 14
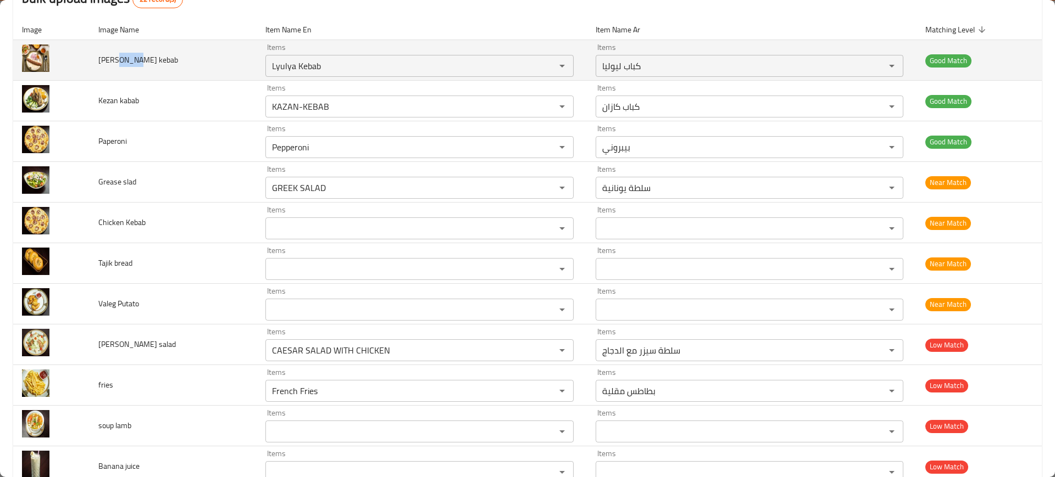
click at [121, 60] on span "Lula kebab" at bounding box center [138, 60] width 80 height 14
copy span "Lula kebab"
click at [121, 60] on span "Lula kebab" at bounding box center [138, 60] width 80 height 14
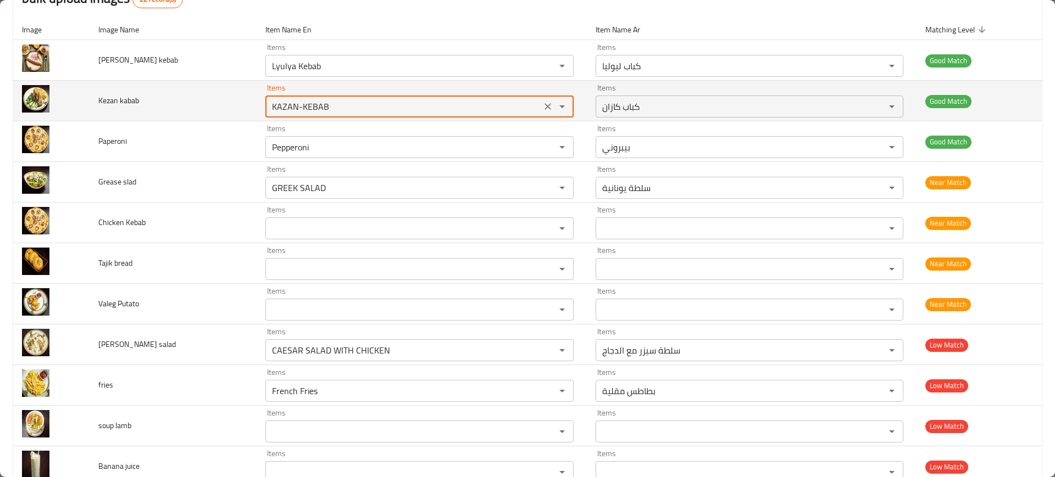
click at [269, 114] on kabab "KAZAN-KEBAB" at bounding box center [403, 106] width 269 height 15
click at [139, 97] on span "Kezan kabab" at bounding box center [118, 100] width 41 height 14
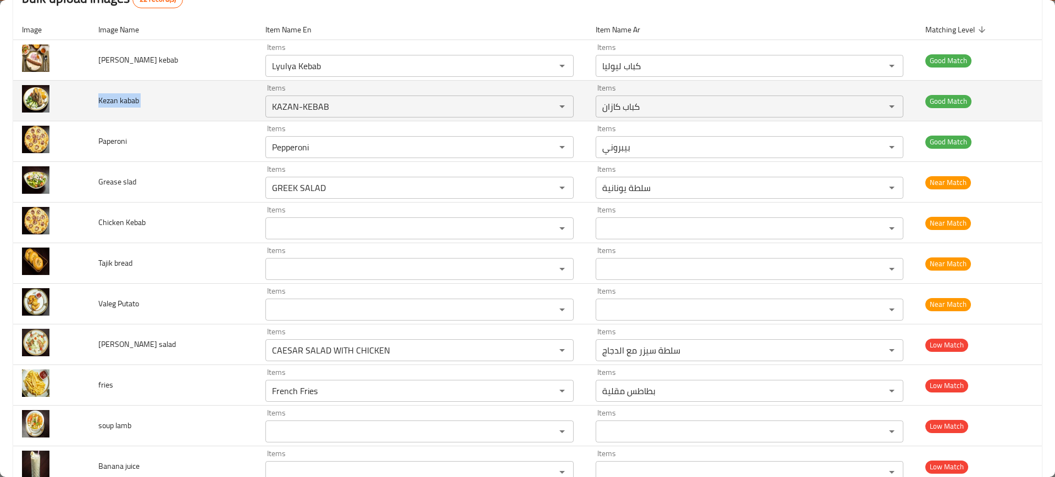
click at [139, 97] on span "Kezan kabab" at bounding box center [118, 100] width 41 height 14
copy span "Kezan kabab"
drag, startPoint x: 23, startPoint y: 96, endPoint x: 49, endPoint y: 104, distance: 26.9
click at [49, 104] on img "enhanced table" at bounding box center [35, 98] width 27 height 27
drag, startPoint x: 49, startPoint y: 104, endPoint x: 37, endPoint y: 103, distance: 11.6
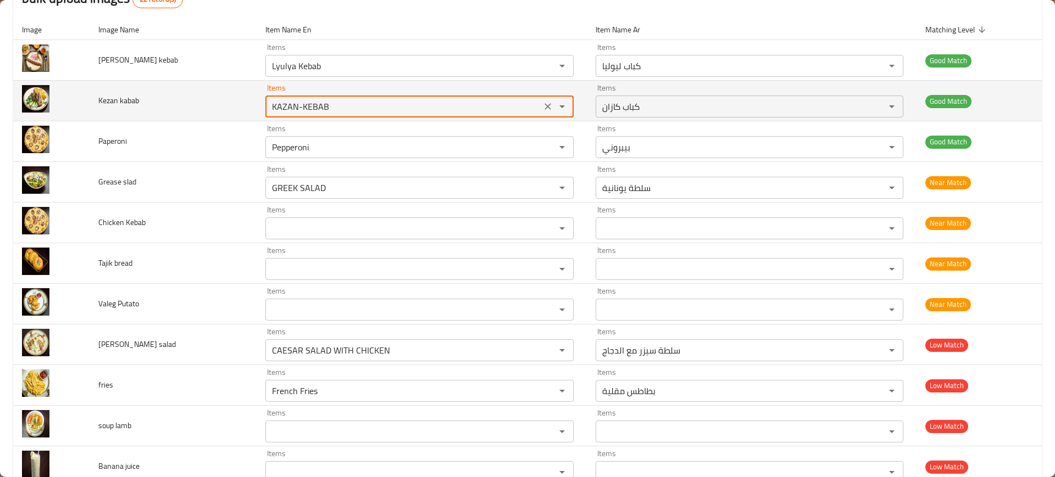
click at [269, 111] on kabab "KAZAN-KEBAB" at bounding box center [403, 106] width 269 height 15
click at [136, 96] on span "Kezan kabab" at bounding box center [118, 100] width 41 height 14
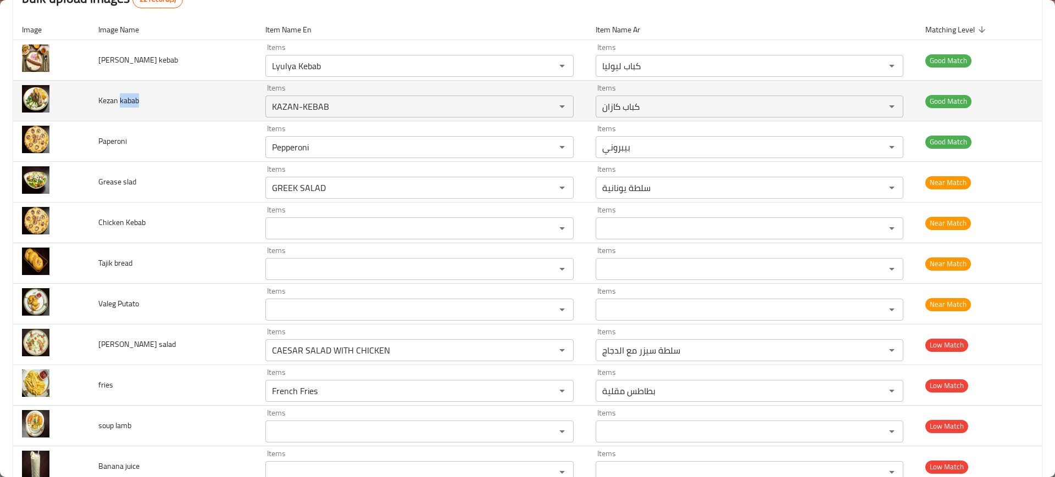
click at [136, 96] on span "Kezan kabab" at bounding box center [118, 100] width 41 height 14
copy span "Kezan kabab"
click at [136, 96] on span "Kezan kabab" at bounding box center [118, 100] width 41 height 14
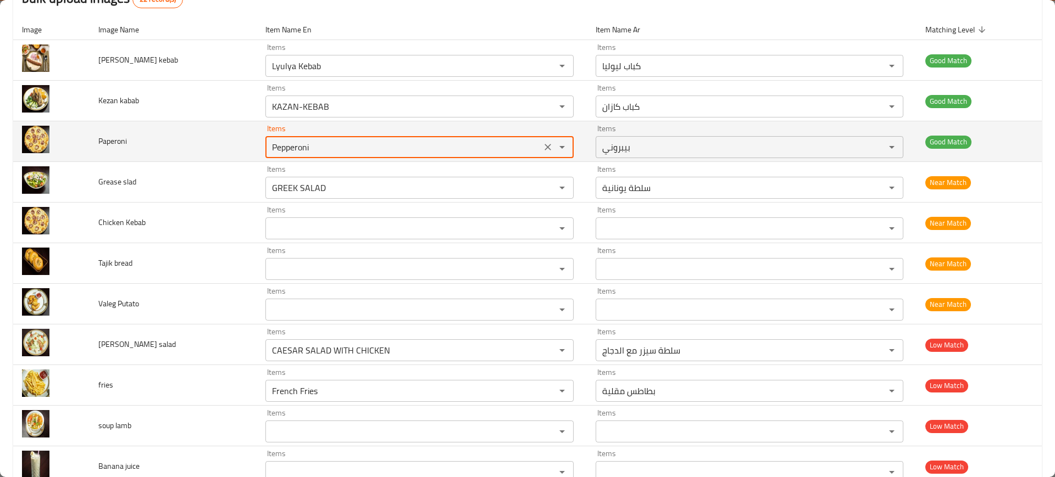
click at [269, 144] on input "Pepperoni" at bounding box center [403, 147] width 269 height 15
click at [126, 143] on span "Paperoni" at bounding box center [112, 141] width 29 height 14
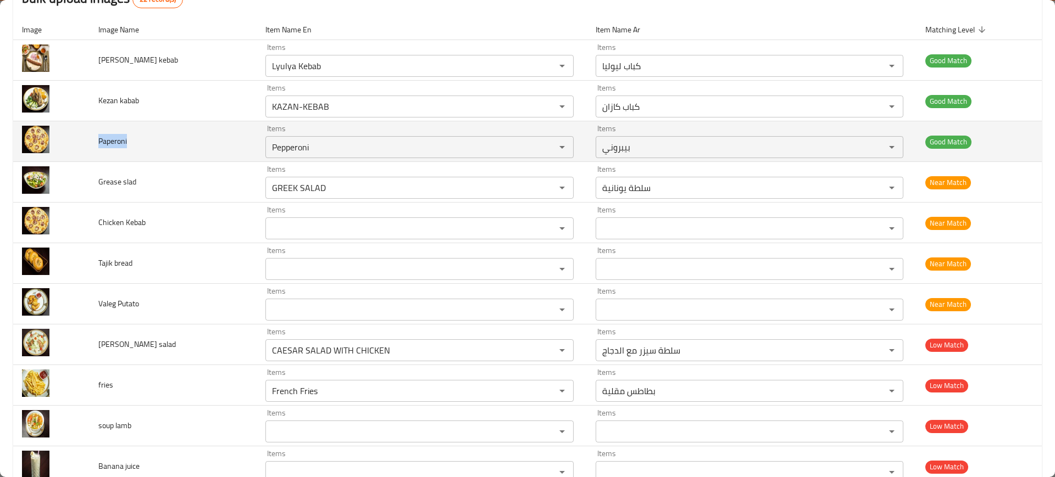
click at [126, 143] on span "Paperoni" at bounding box center [112, 141] width 29 height 14
copy span "Paperoni"
click at [126, 143] on span "Paperoni" at bounding box center [112, 141] width 29 height 14
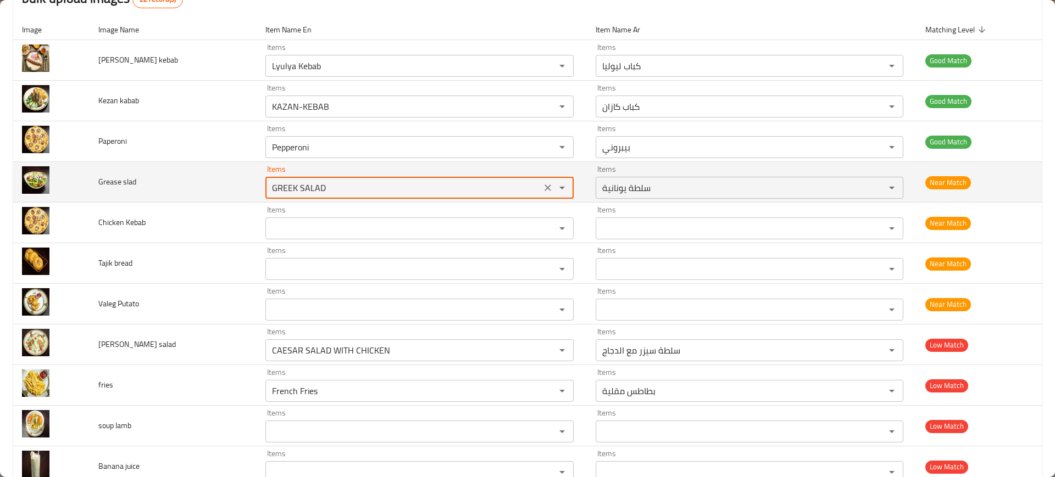
click at [269, 191] on slad "GREEK SALAD" at bounding box center [403, 187] width 269 height 15
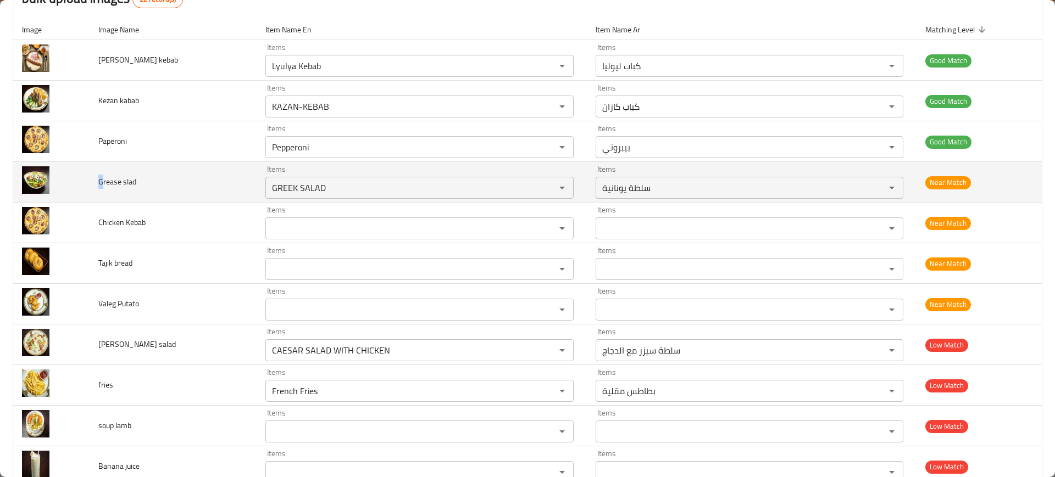
drag, startPoint x: 99, startPoint y: 186, endPoint x: 107, endPoint y: 185, distance: 8.3
click at [107, 185] on td "Grease slad" at bounding box center [174, 182] width 168 height 41
click at [107, 185] on span "Grease slad" at bounding box center [117, 182] width 38 height 14
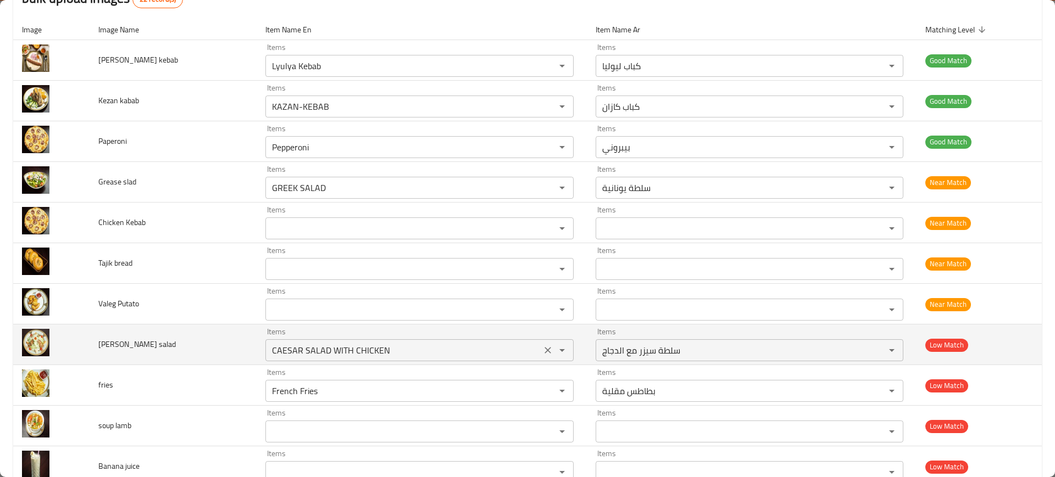
click at [301, 353] on salad "CAESAR SALAD WITH CHICKEN" at bounding box center [403, 350] width 269 height 15
click at [122, 346] on span "ceasar salad" at bounding box center [136, 344] width 77 height 14
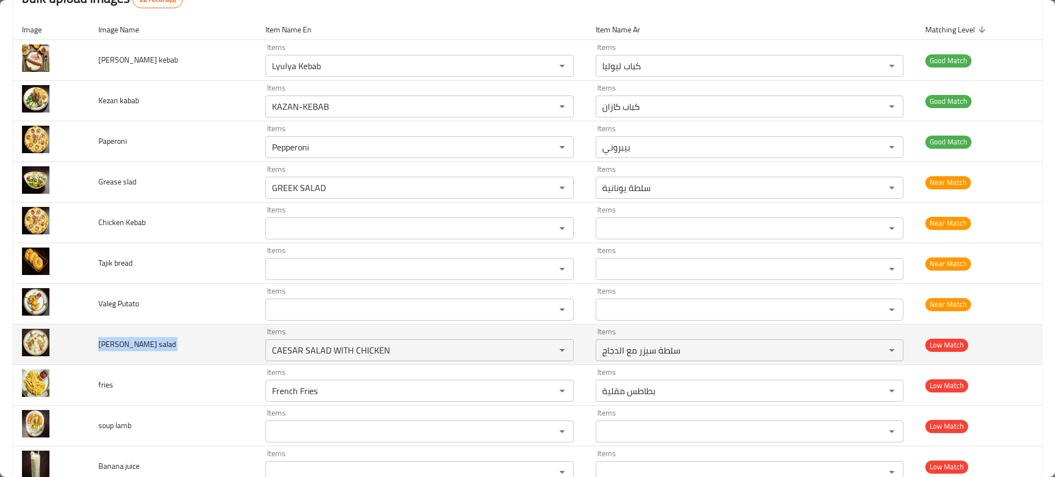
copy span "ceasar salad"
click at [122, 346] on span "ceasar salad" at bounding box center [136, 344] width 77 height 14
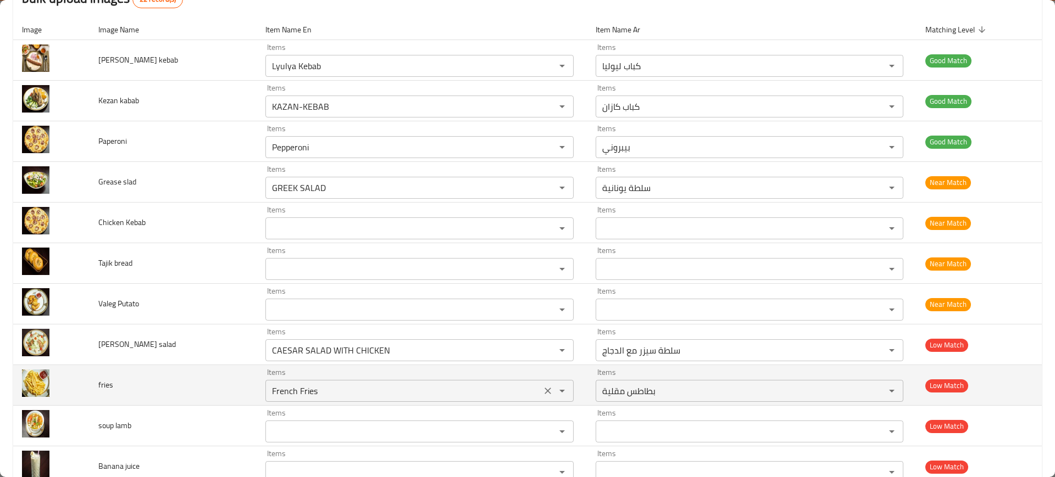
click at [269, 391] on input "French Fries" at bounding box center [403, 390] width 269 height 15
click at [105, 386] on span "fries" at bounding box center [105, 385] width 15 height 14
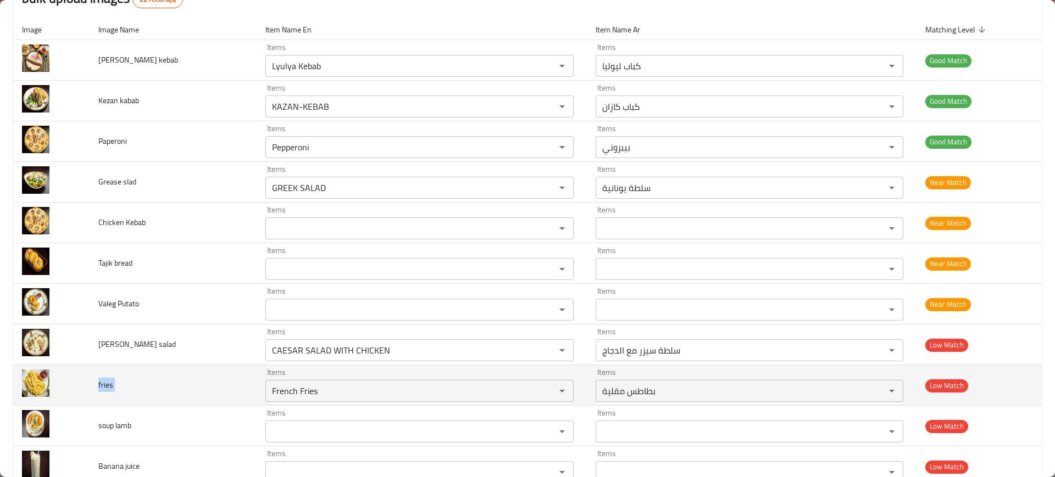
copy span "fries"
click at [105, 386] on span "fries" at bounding box center [105, 385] width 15 height 14
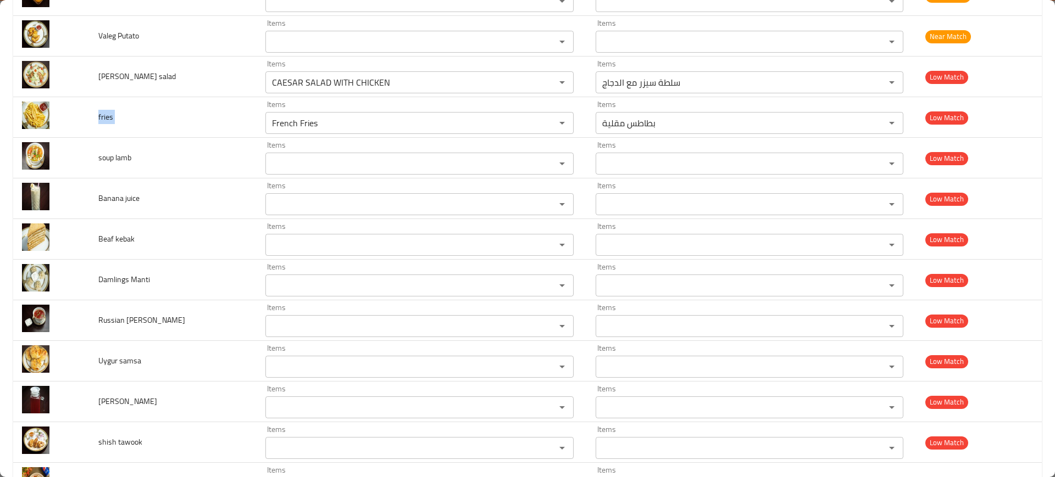
scroll to position [396, 0]
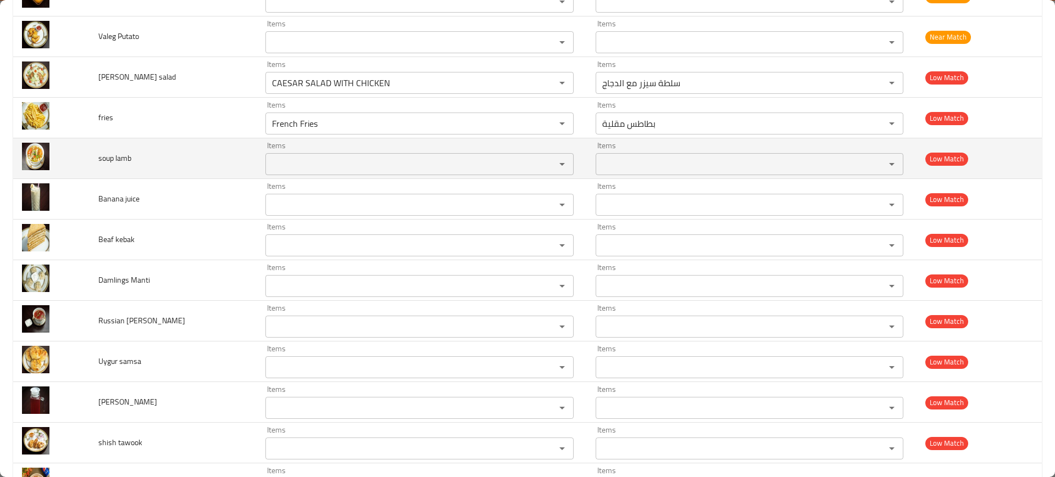
click at [118, 160] on span "soup lamb" at bounding box center [114, 158] width 33 height 14
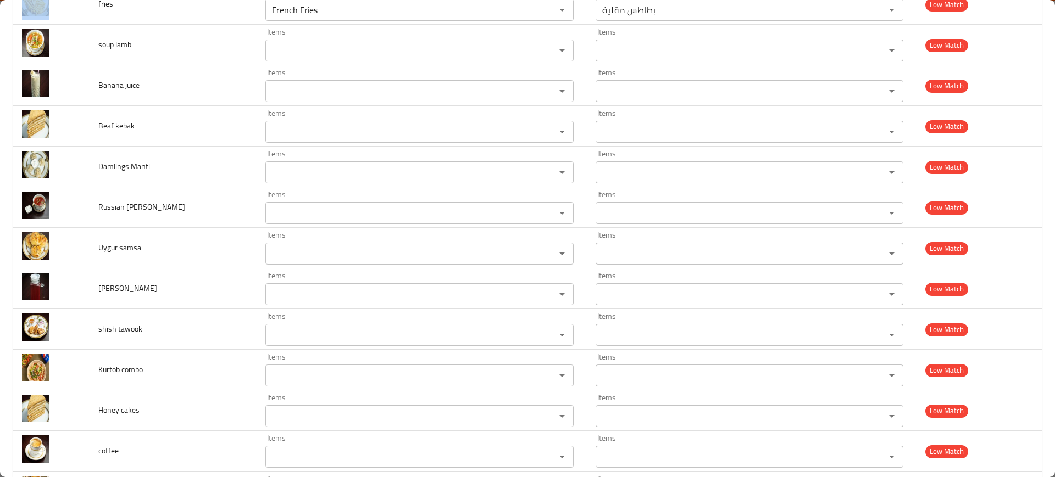
scroll to position [607, 0]
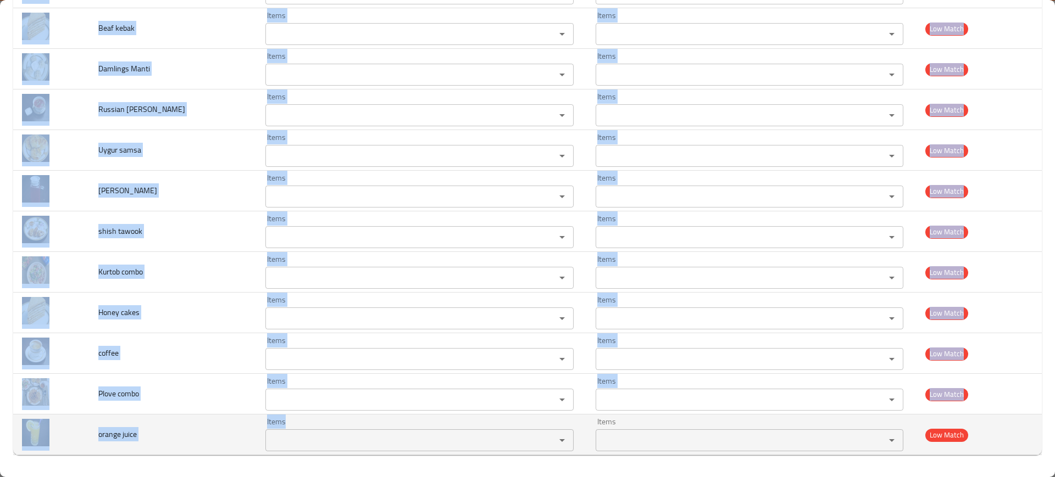
drag, startPoint x: 92, startPoint y: 113, endPoint x: 348, endPoint y: 433, distance: 410.4
click at [348, 433] on tbody "Lula kebab Items Lyulya Kebab Items Items كباب ليوليا Items Good Match Kezan ka…" at bounding box center [527, 8] width 1029 height 894
copy tbody "fries Items Items Items Items Low Match soup lamb Items Items Items Items Low M…"
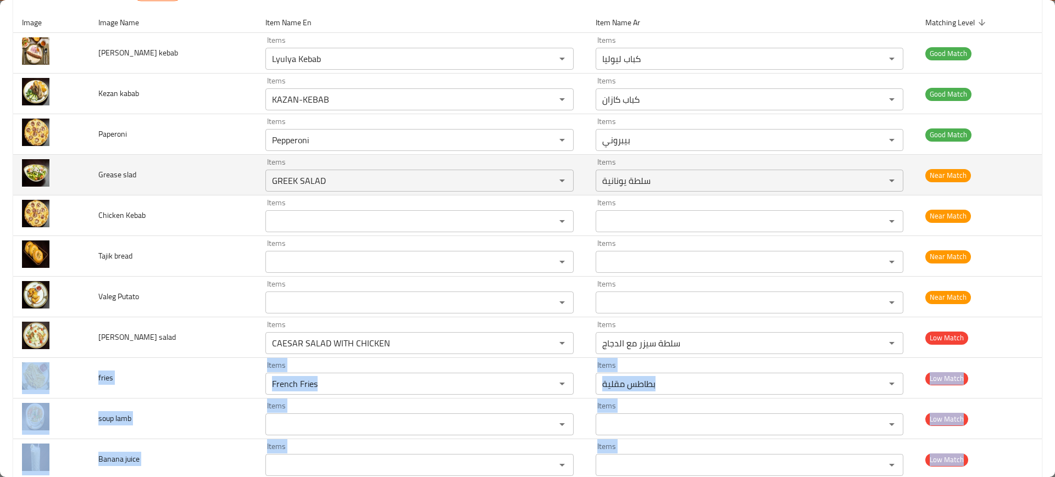
scroll to position [135, 0]
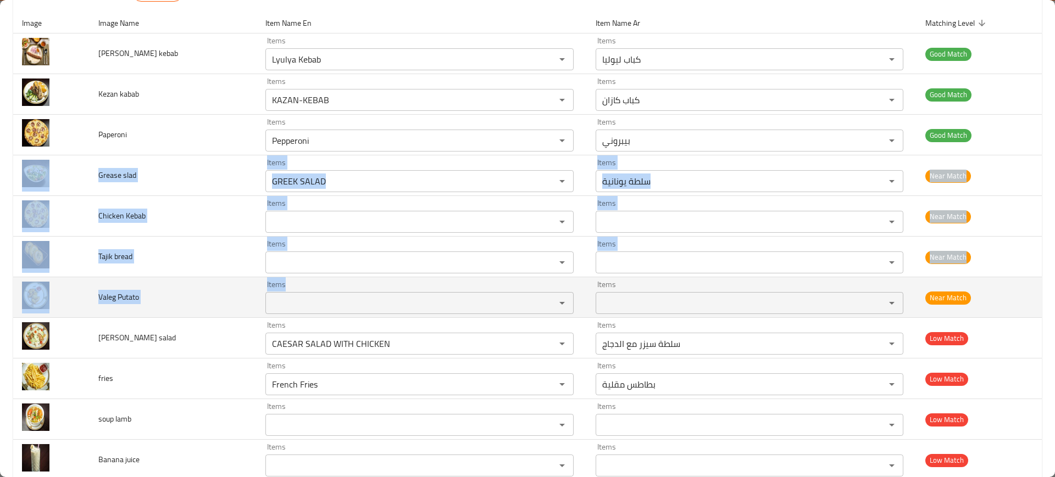
drag, startPoint x: 82, startPoint y: 160, endPoint x: 259, endPoint y: 314, distance: 234.1
click at [259, 314] on tbody "Lula kebab Items Lyulya Kebab Items Items كباب ليوليا Items Good Match Kezan ka…" at bounding box center [527, 481] width 1029 height 894
copy tbody "Grease slad Items Items Items Items Near Match Chicken Kebab Items Items Items …"
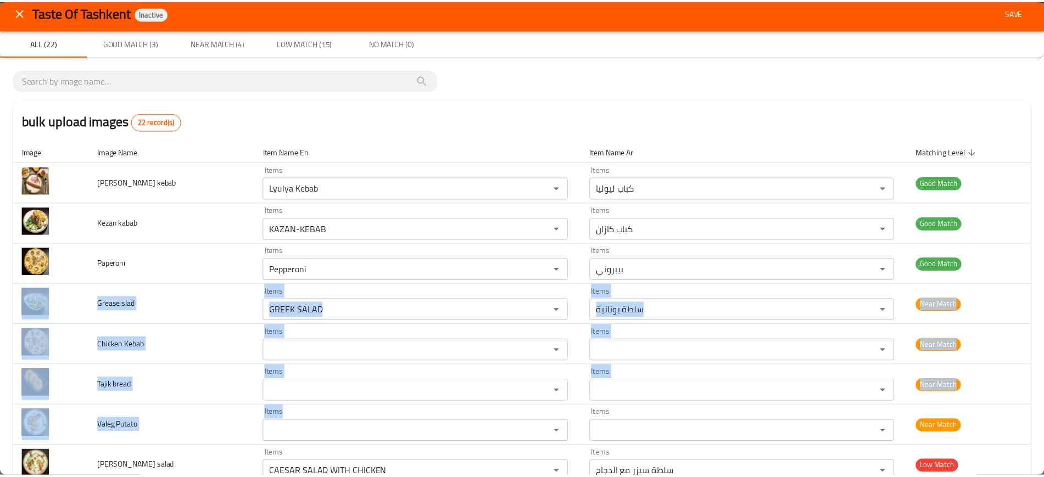
scroll to position [3, 0]
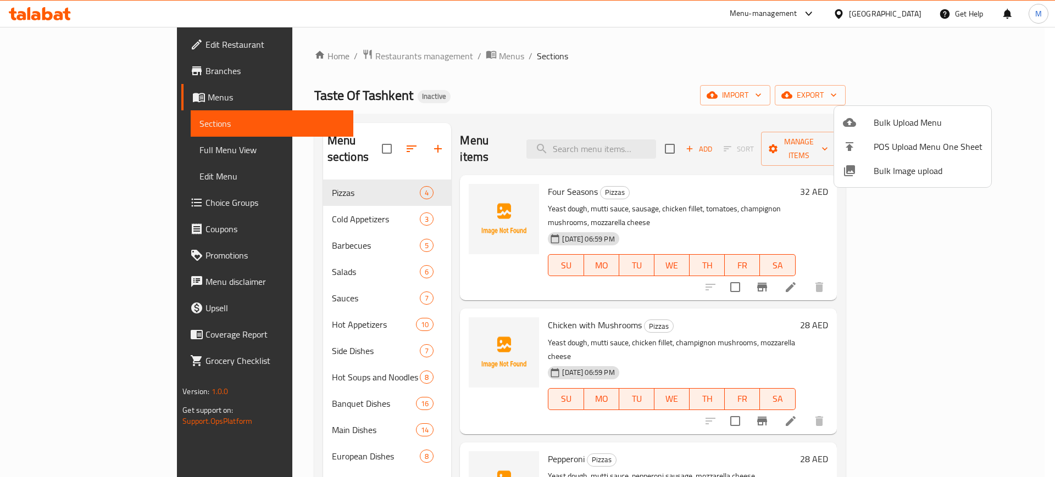
click at [66, 48] on div at bounding box center [527, 238] width 1055 height 477
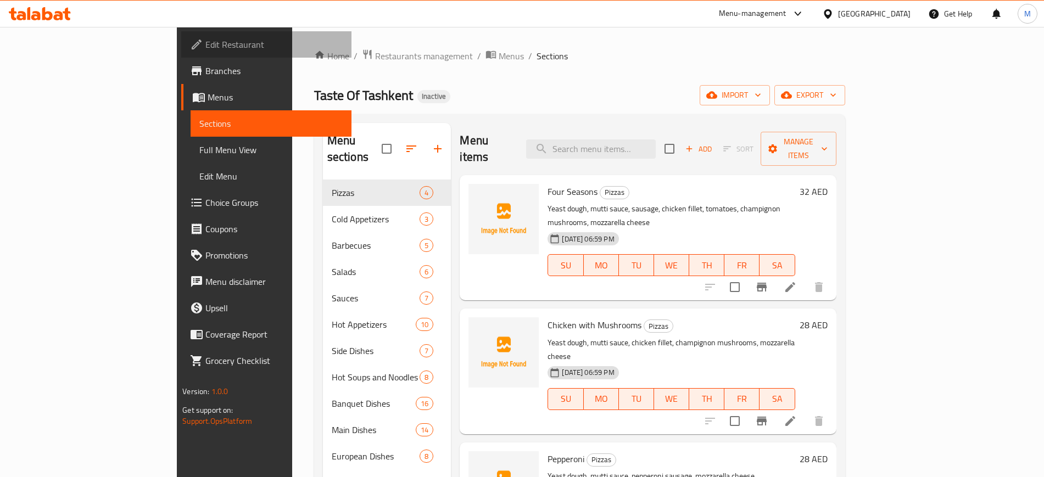
click at [205, 48] on span "Edit Restaurant" at bounding box center [273, 44] width 137 height 13
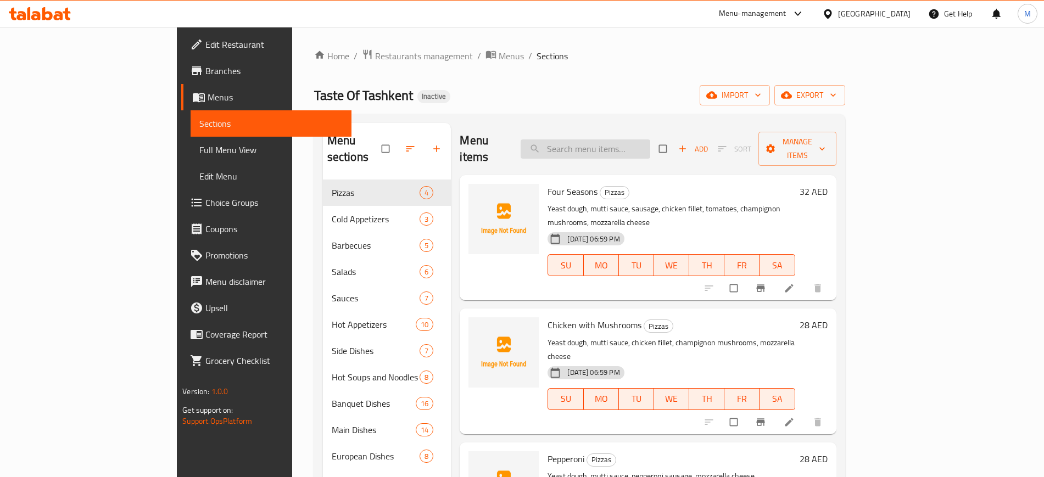
click at [633, 147] on input "search" at bounding box center [586, 149] width 130 height 19
paste input "[PERSON_NAME]"
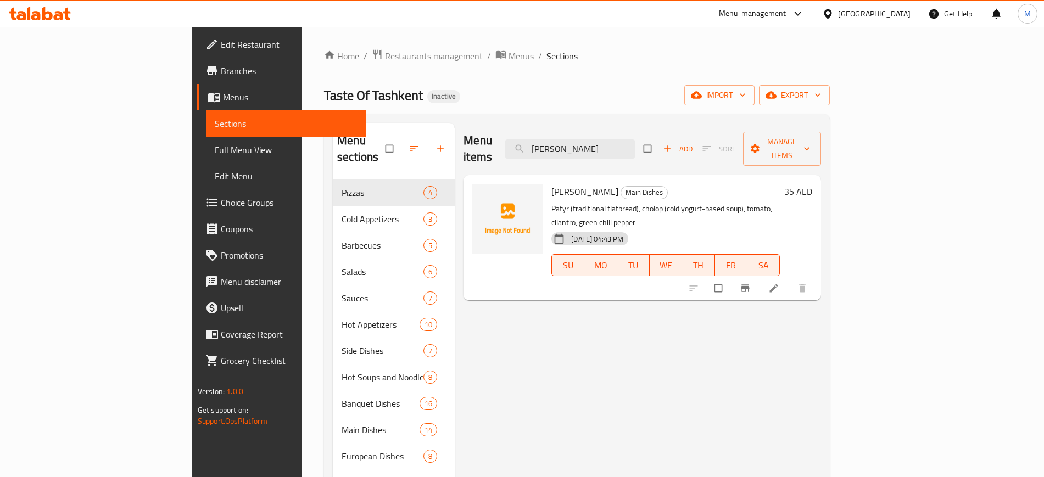
paste input "CAESAR SALAD WITH CHICKEN"
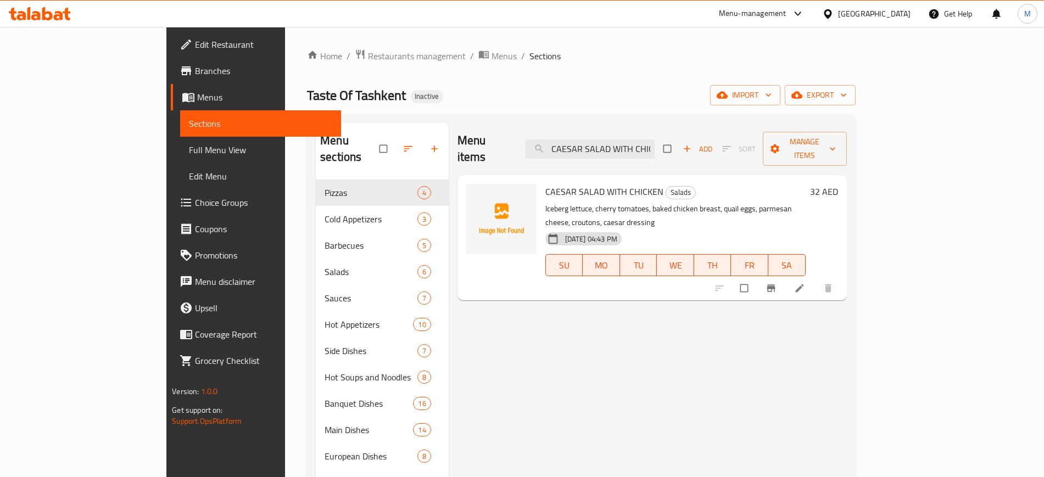
paste input "Paperoni"
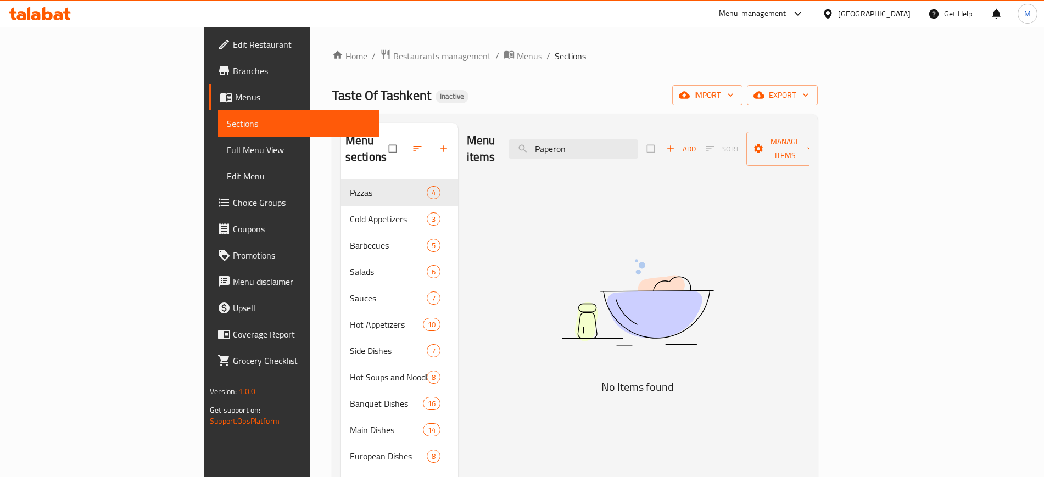
paste input "i"
paste input "epperoni"
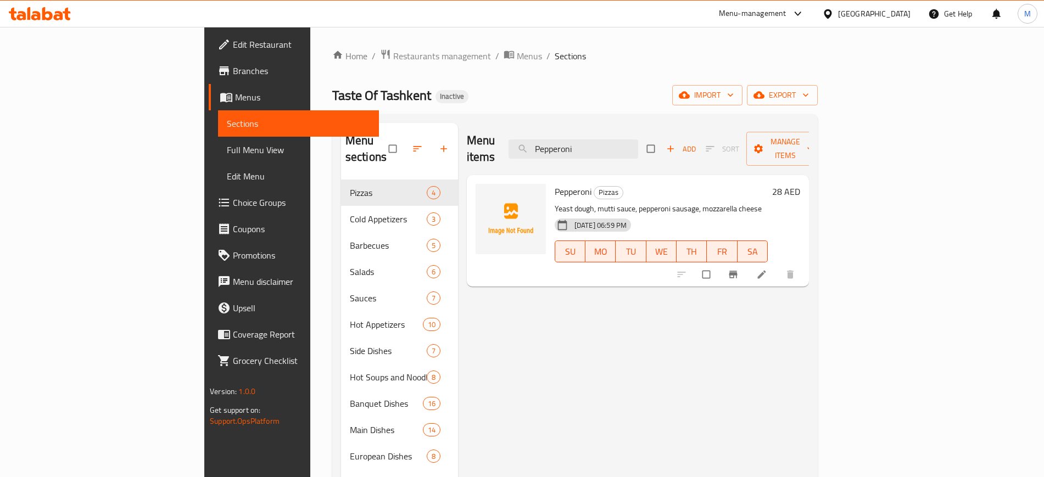
paste input "KAZAN-KEBAB"
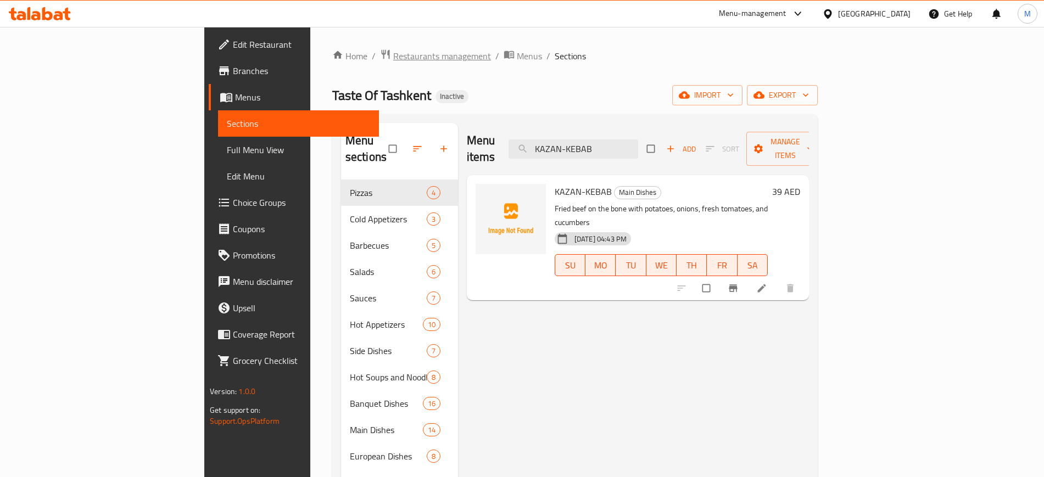
paste input "Lyulya Kebab"
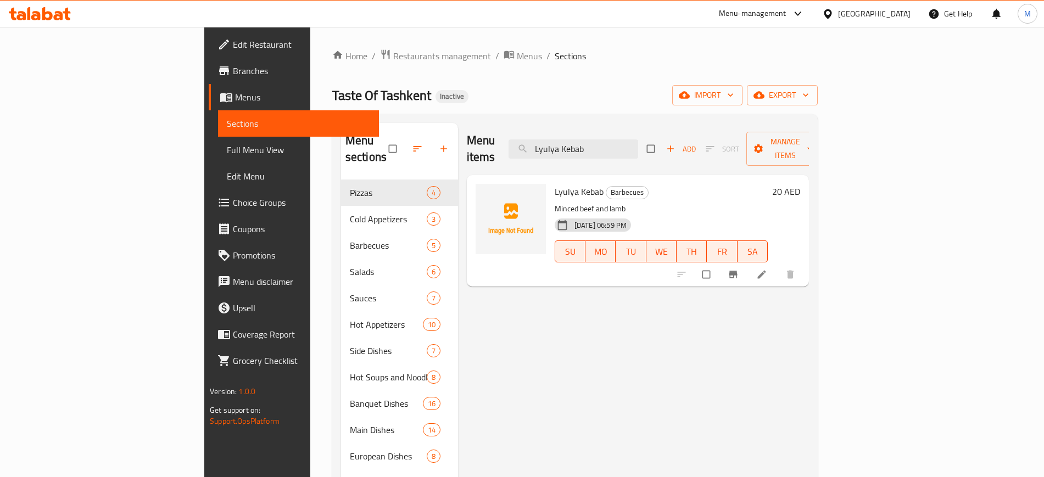
type input "Lyulya Kebab"
click at [485, 194] on icon "upload picture" at bounding box center [490, 199] width 11 height 11
click at [476, 184] on img at bounding box center [511, 219] width 70 height 70
click at [485, 194] on icon "upload picture" at bounding box center [490, 199] width 11 height 11
click at [638, 140] on input "Lyulya Kebab" at bounding box center [574, 149] width 130 height 19
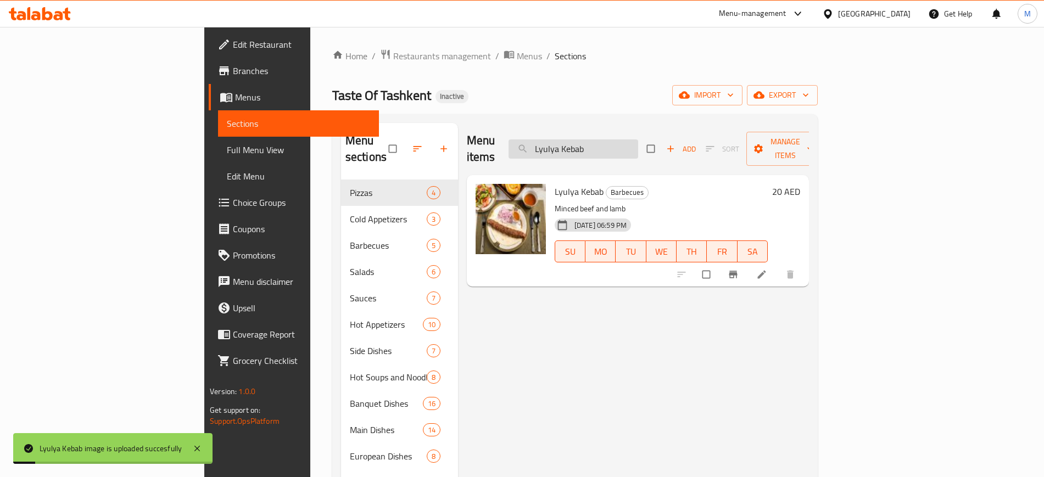
paste input "KAZAN-KEBAB"
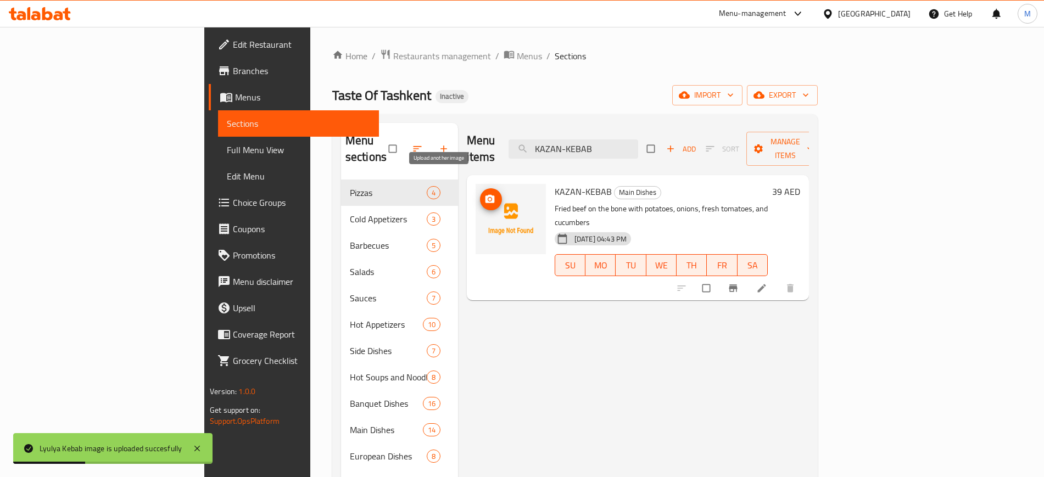
type input "KAZAN-KEBAB"
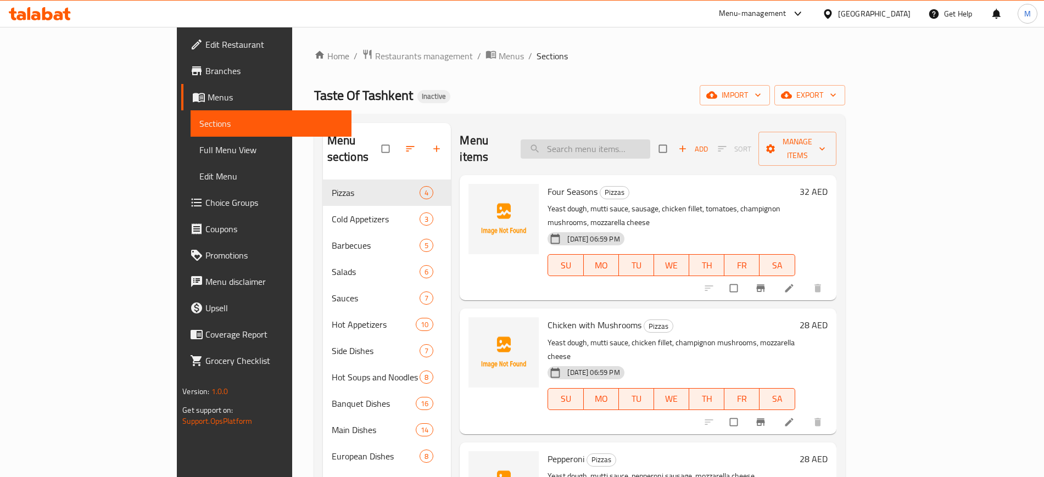
paste input "Kezan kabab"
click at [647, 142] on input "Kezan kabab" at bounding box center [586, 149] width 130 height 19
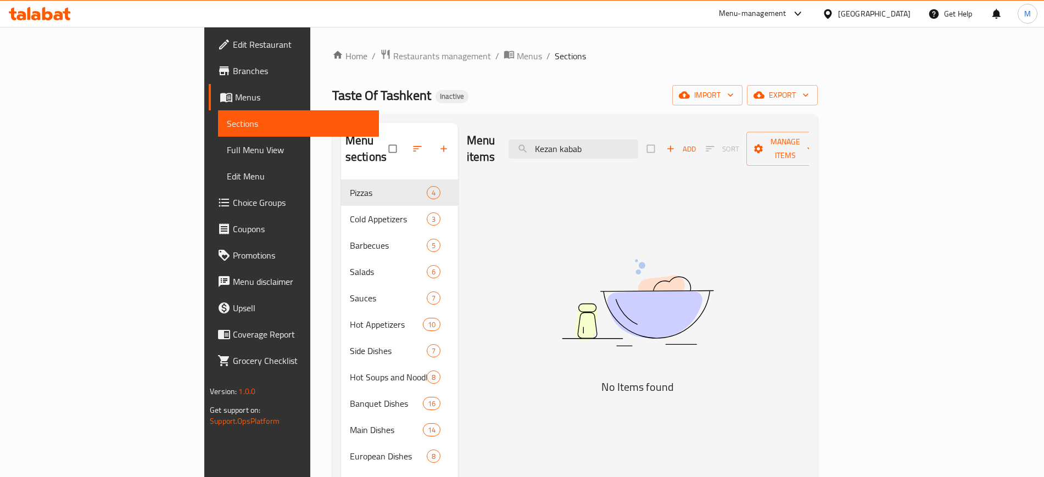
paste input "AZAN-KEBAB"
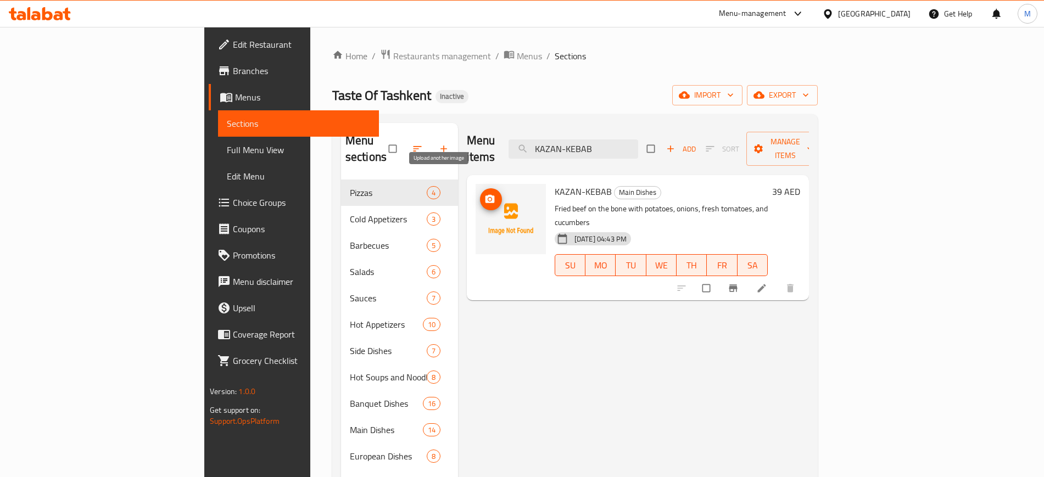
type input "KAZAN-KEBAB"
click at [485, 194] on icon "upload picture" at bounding box center [490, 199] width 11 height 11
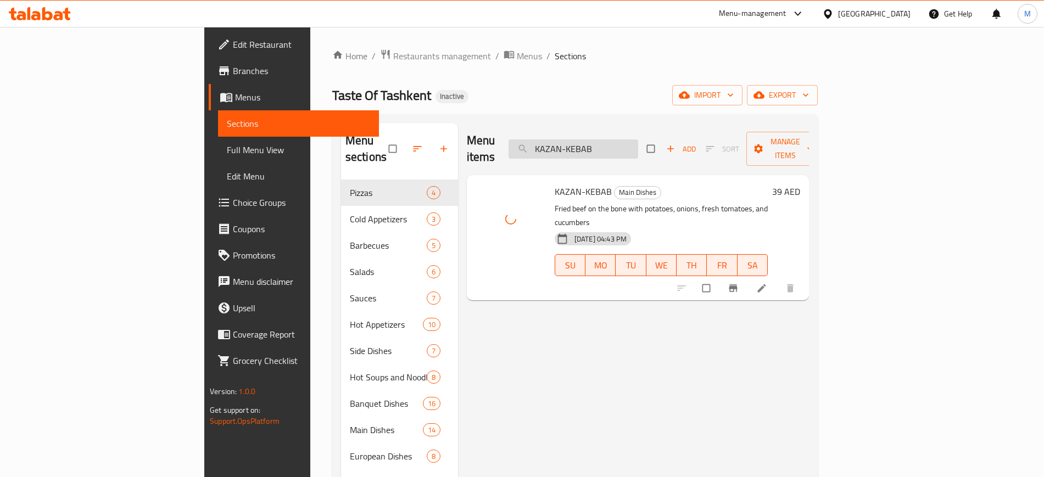
click at [613, 148] on input "KAZAN-KEBAB" at bounding box center [574, 149] width 130 height 19
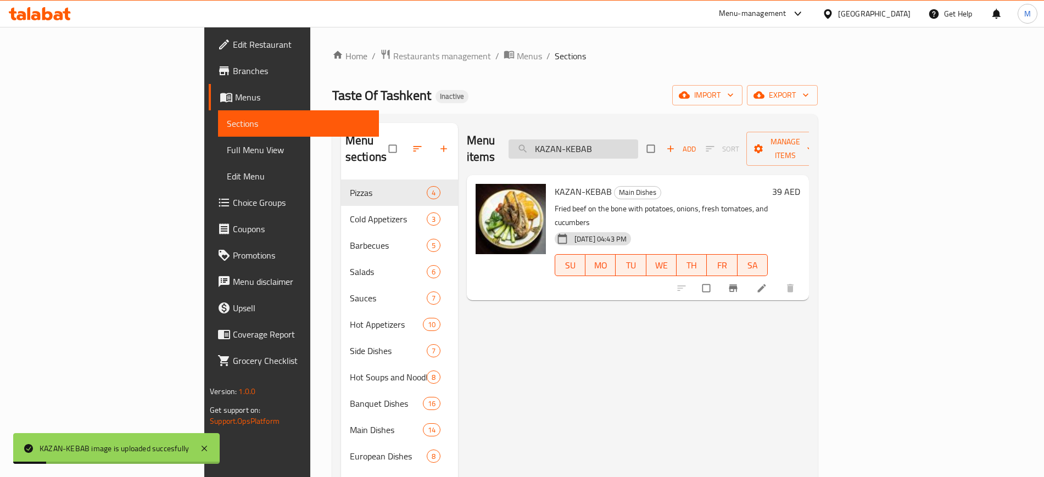
paste input "Pepperoni"
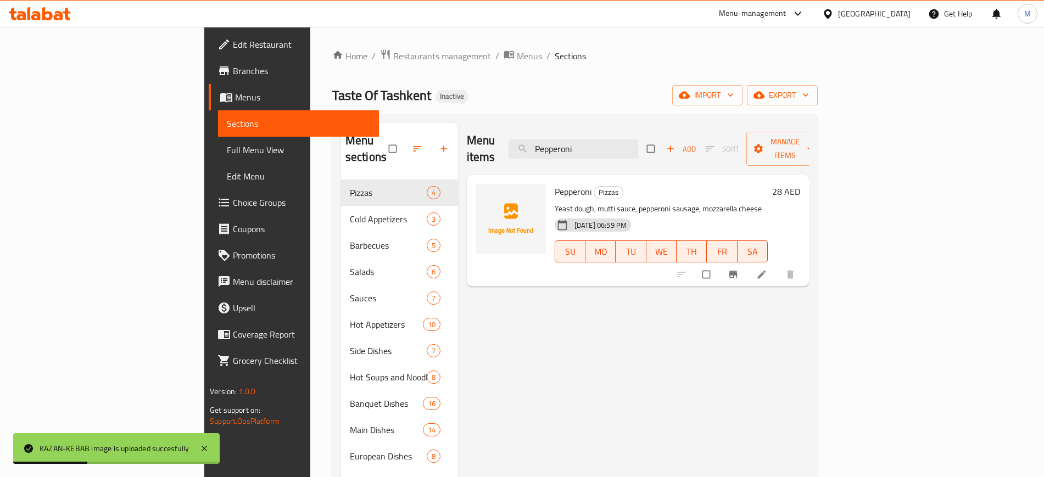
type input "Pepperoni"
click at [480, 194] on span "upload picture" at bounding box center [491, 199] width 22 height 11
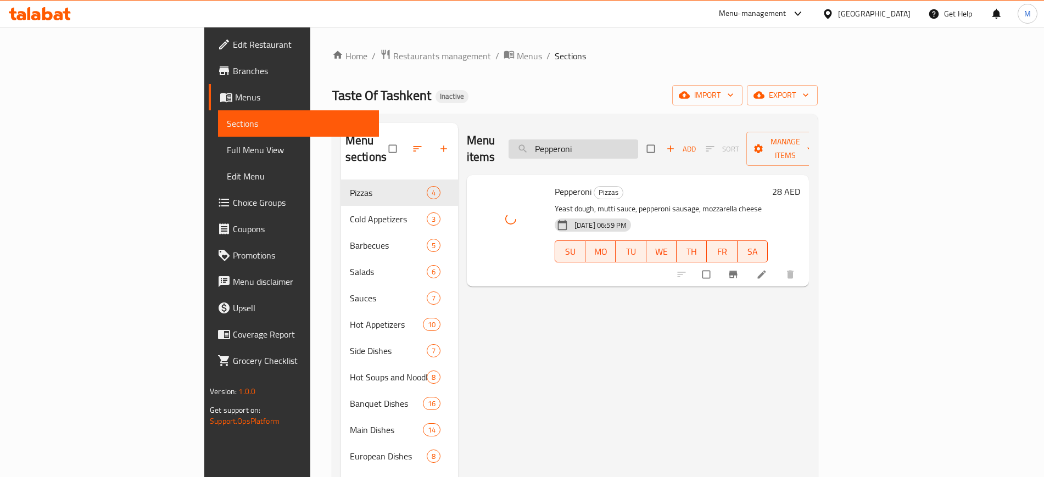
click at [631, 140] on input "Pepperoni" at bounding box center [574, 149] width 130 height 19
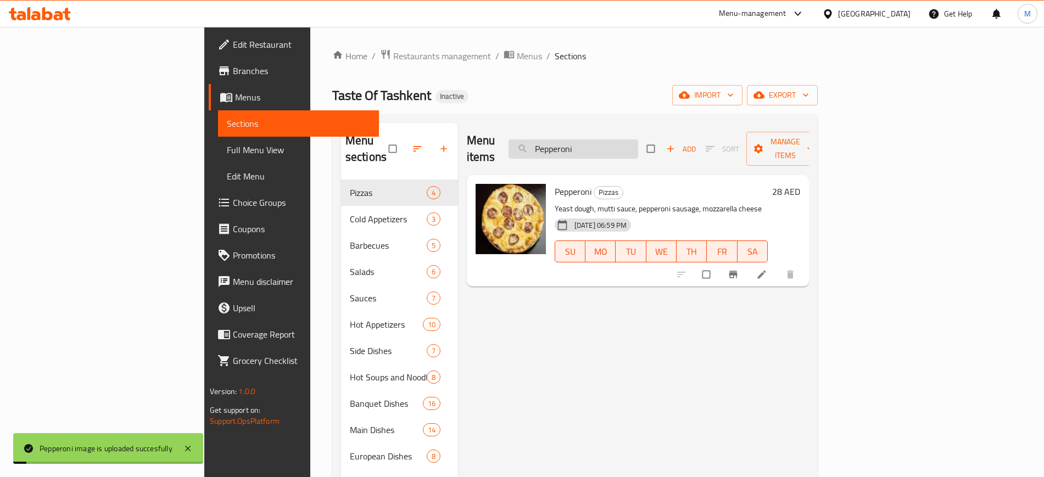
paste input "GREEK SALAD"
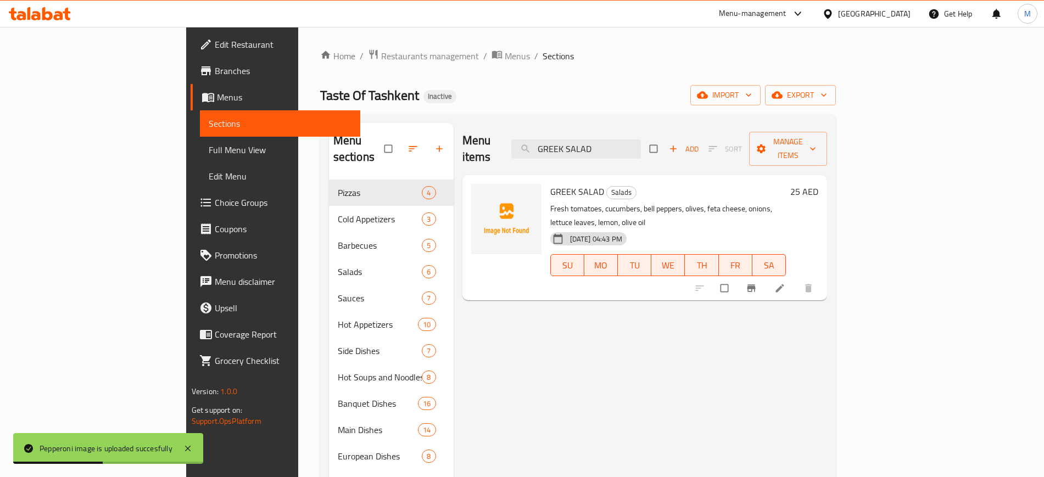
type input "GREEK SALAD"
click at [476, 194] on span "upload picture" at bounding box center [487, 199] width 22 height 11
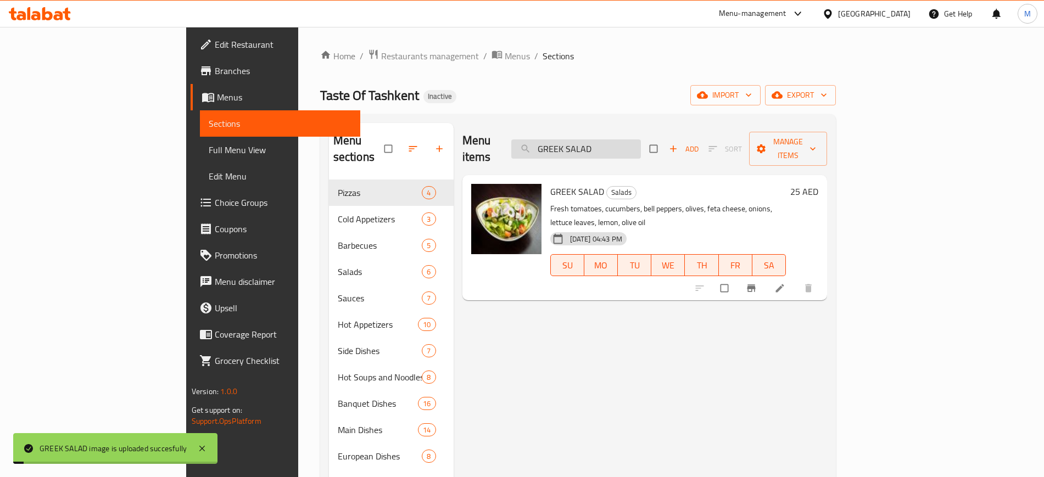
click at [635, 148] on input "GREEK SALAD" at bounding box center [577, 149] width 130 height 19
paste input "CAESAR SALAD WITH CHICKEN"
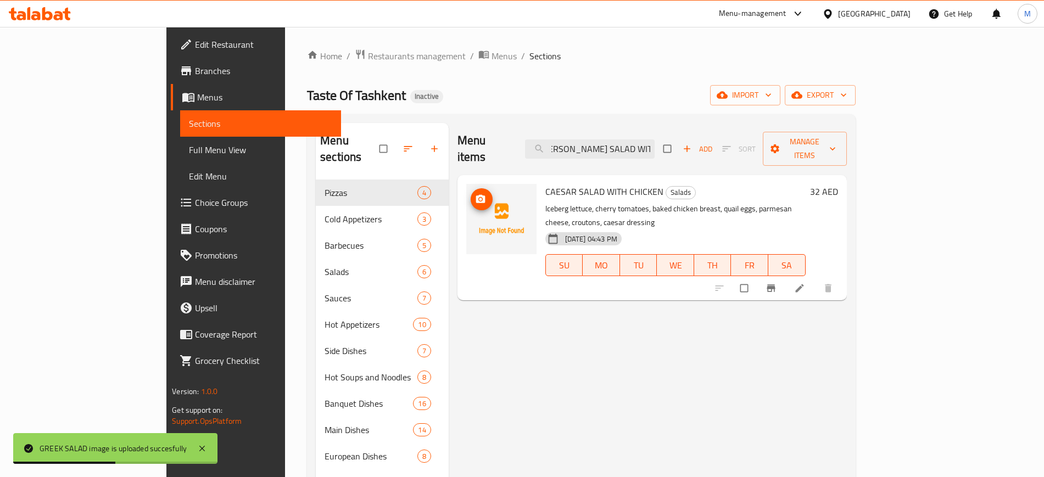
type input "[PERSON_NAME] SALAD WITH [PERSON_NAME]"
click at [471, 189] on button "upload picture" at bounding box center [482, 199] width 22 height 22
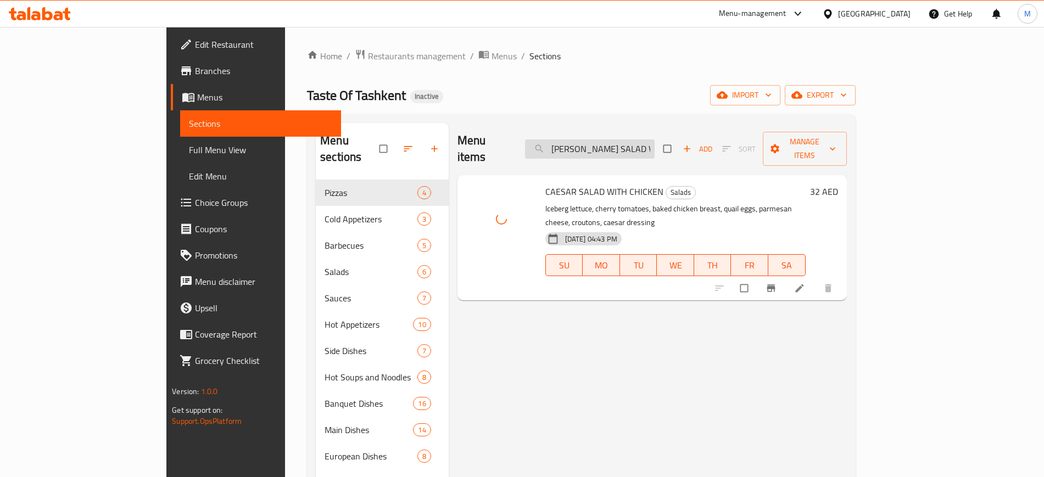
click at [655, 142] on input "[PERSON_NAME] SALAD WITH [PERSON_NAME]" at bounding box center [590, 149] width 130 height 19
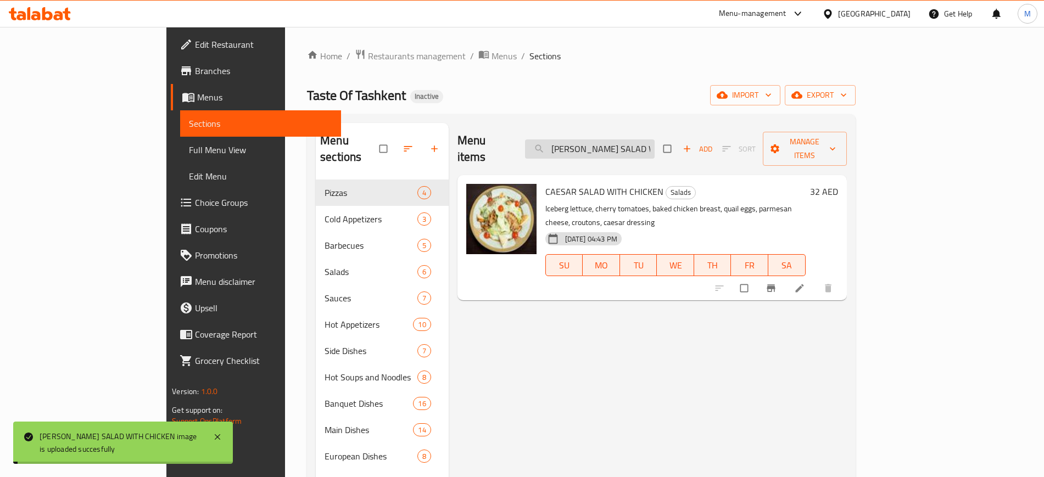
paste input "French Fries"
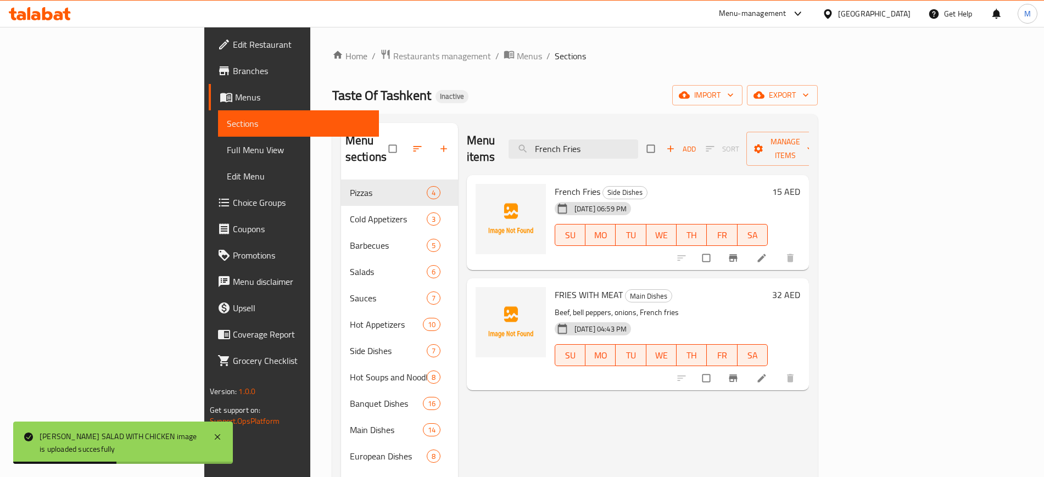
type input "French Fries"
click at [485, 194] on icon "upload picture" at bounding box center [490, 199] width 11 height 11
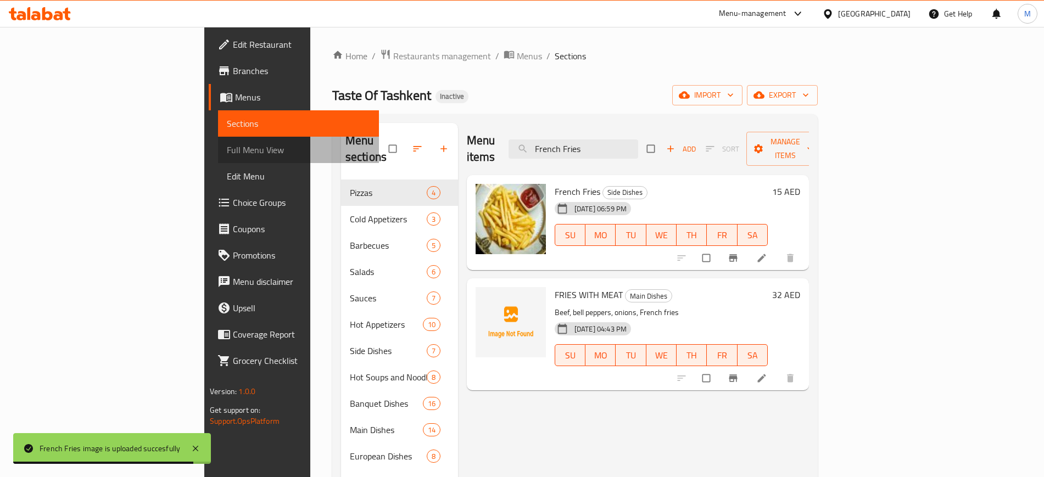
click at [227, 143] on span "Full Menu View" at bounding box center [298, 149] width 143 height 13
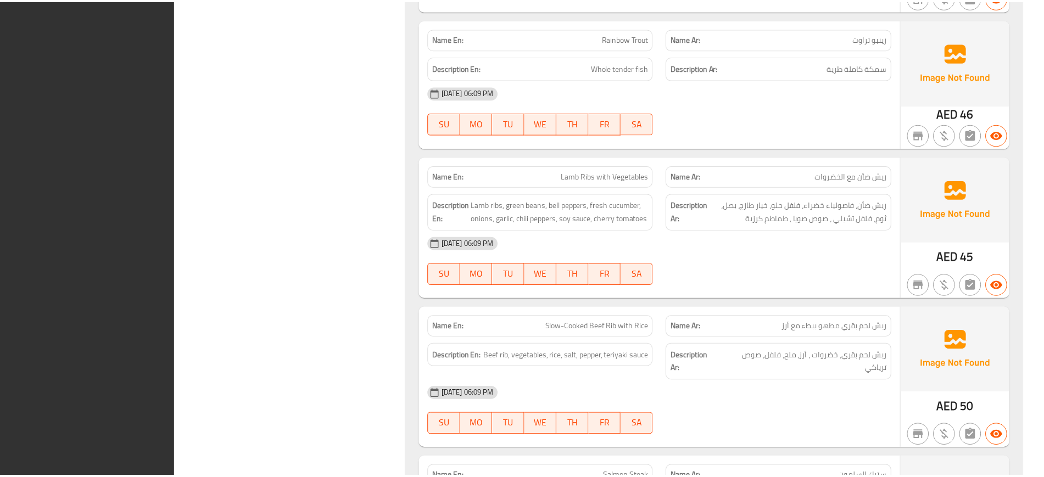
scroll to position [13327, 0]
